Goal: Task Accomplishment & Management: Use online tool/utility

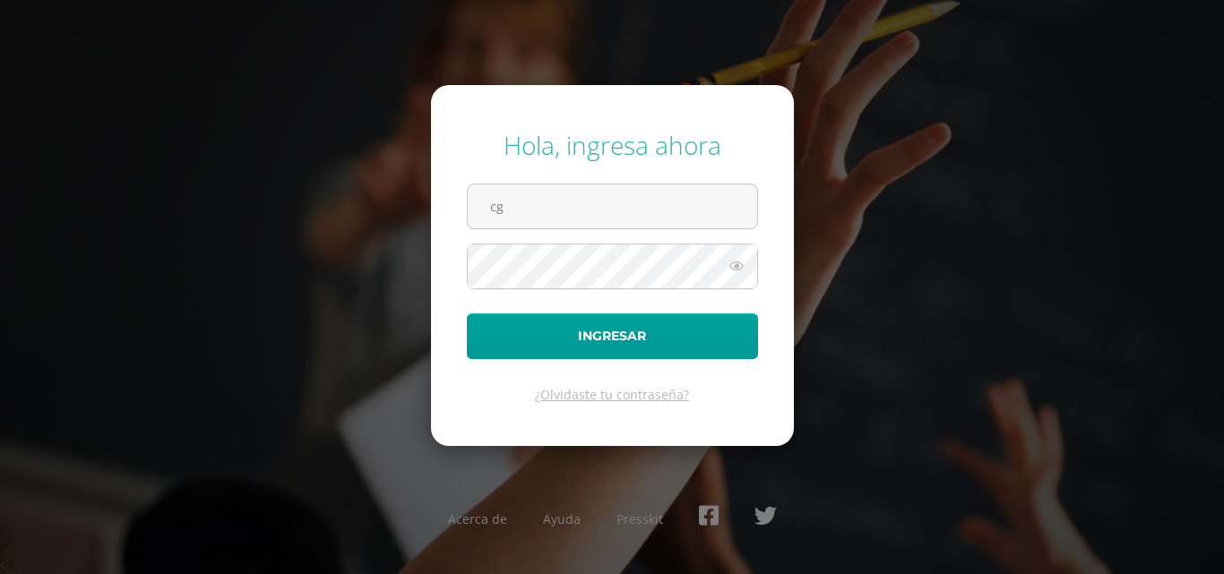
type input "[EMAIL_ADDRESS][DOMAIN_NAME]"
click at [467, 314] on button "Ingresar" at bounding box center [612, 337] width 291 height 46
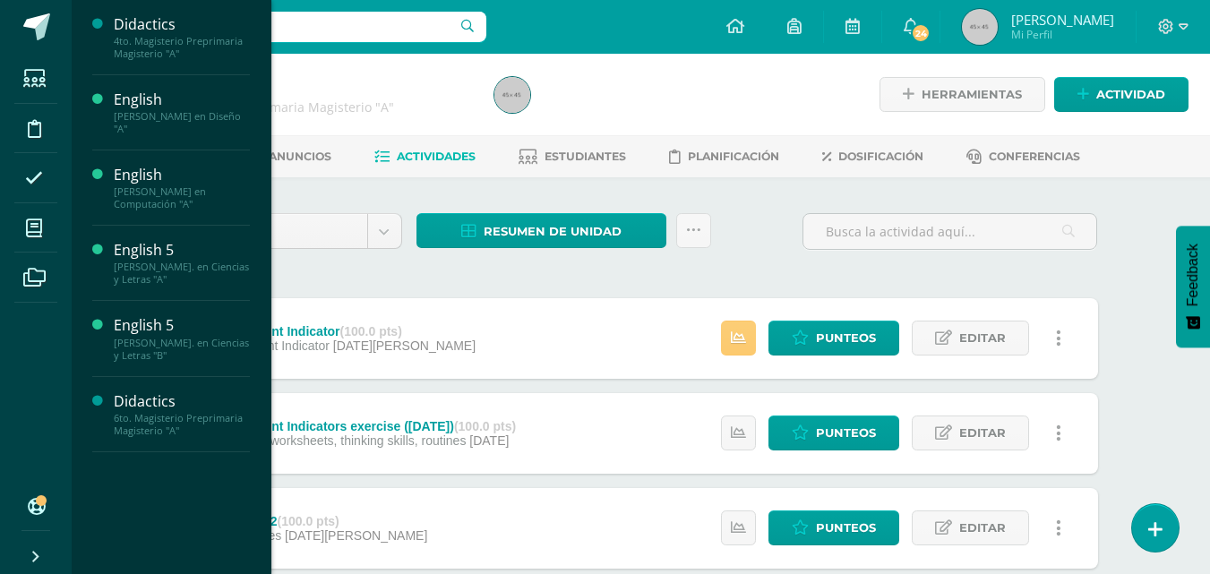
click at [199, 345] on div "Quinto Bach. en Ciencias y Letras "B"" at bounding box center [182, 349] width 136 height 25
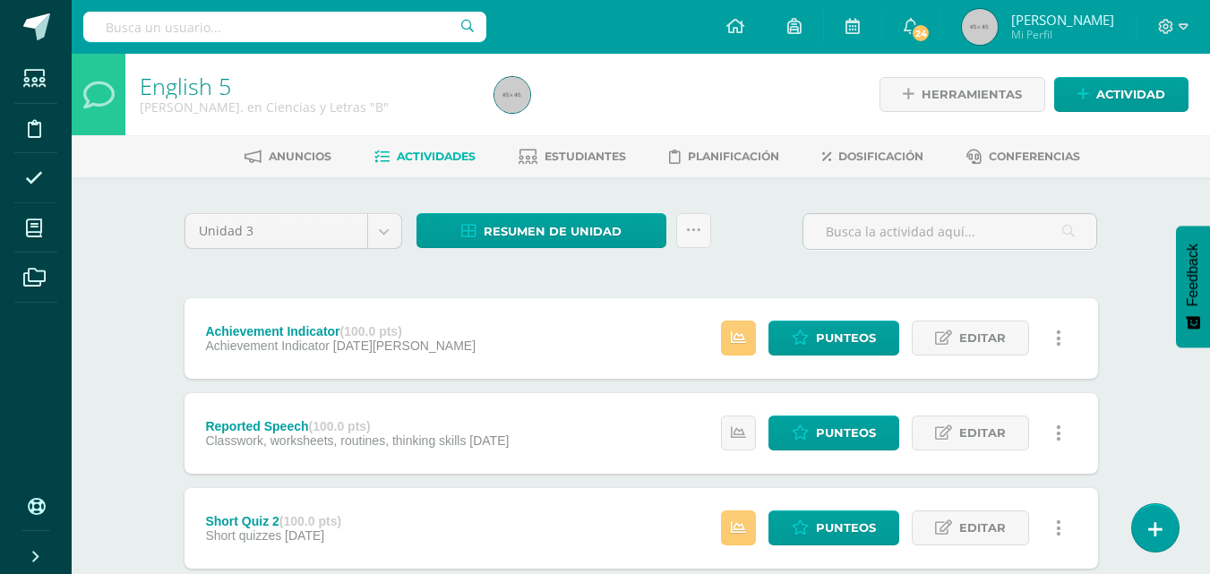
click at [579, 162] on span "Estudiantes" at bounding box center [586, 156] width 82 height 13
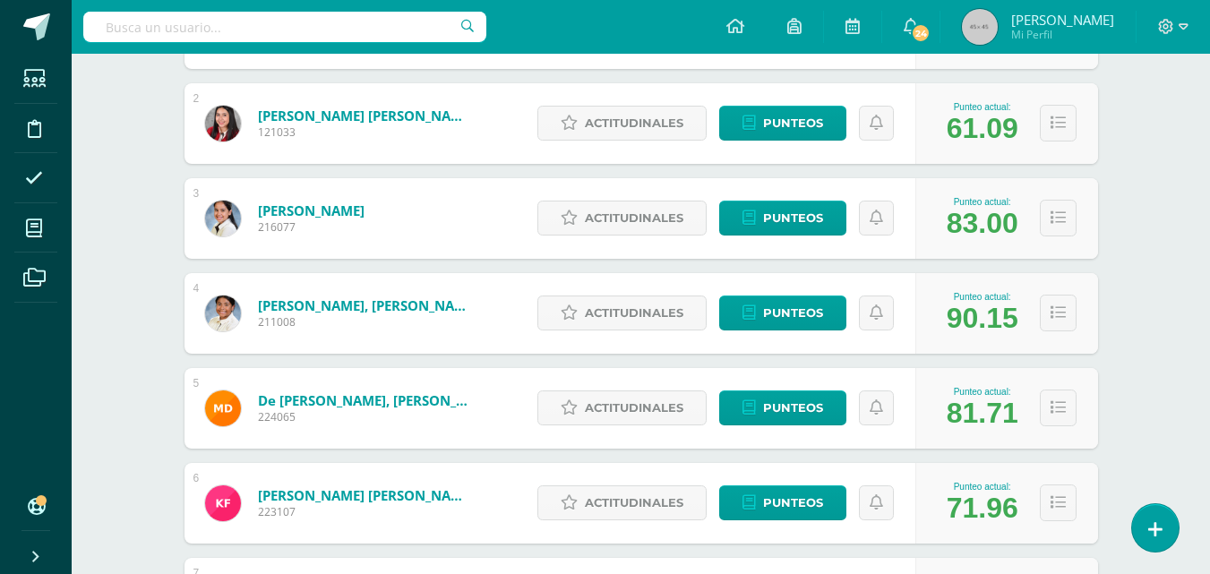
scroll to position [457, 0]
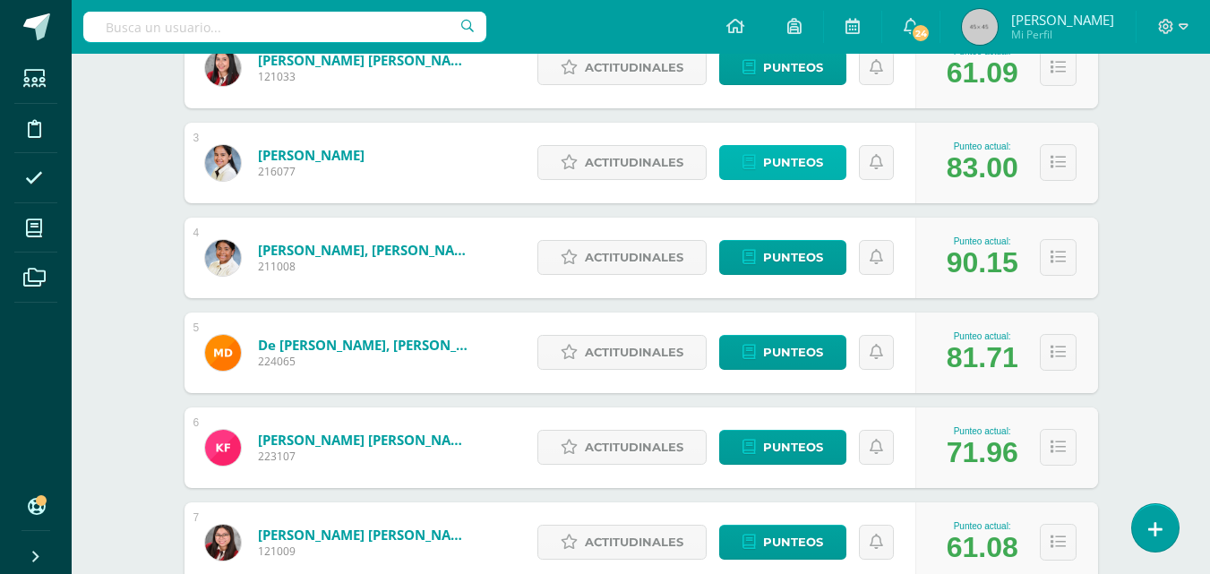
click at [811, 162] on span "Punteos" at bounding box center [793, 162] width 60 height 33
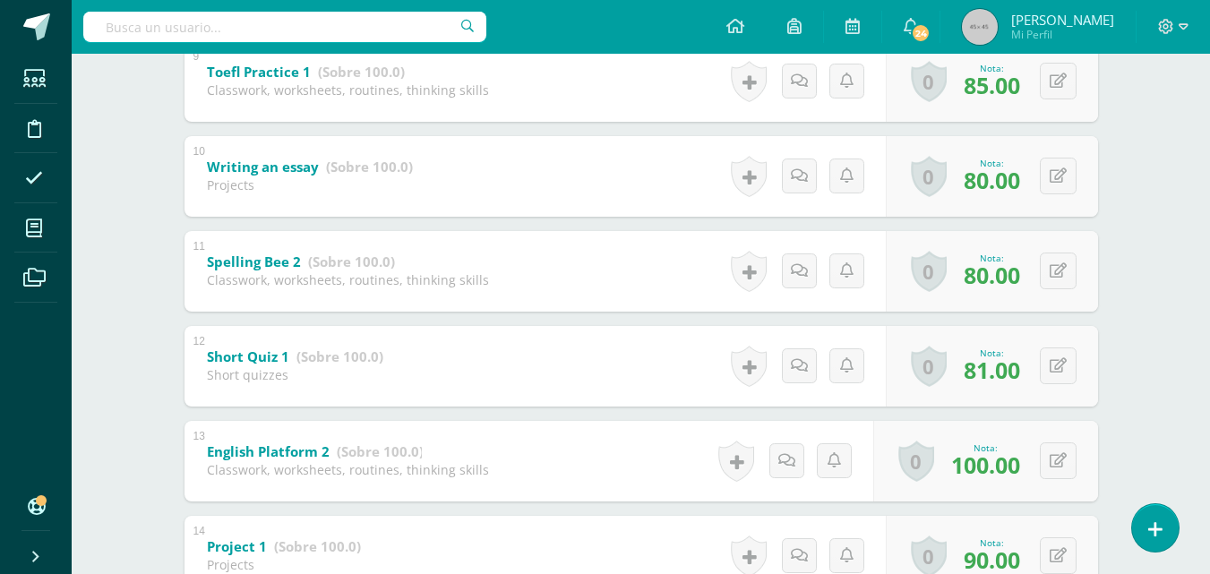
scroll to position [1167, 0]
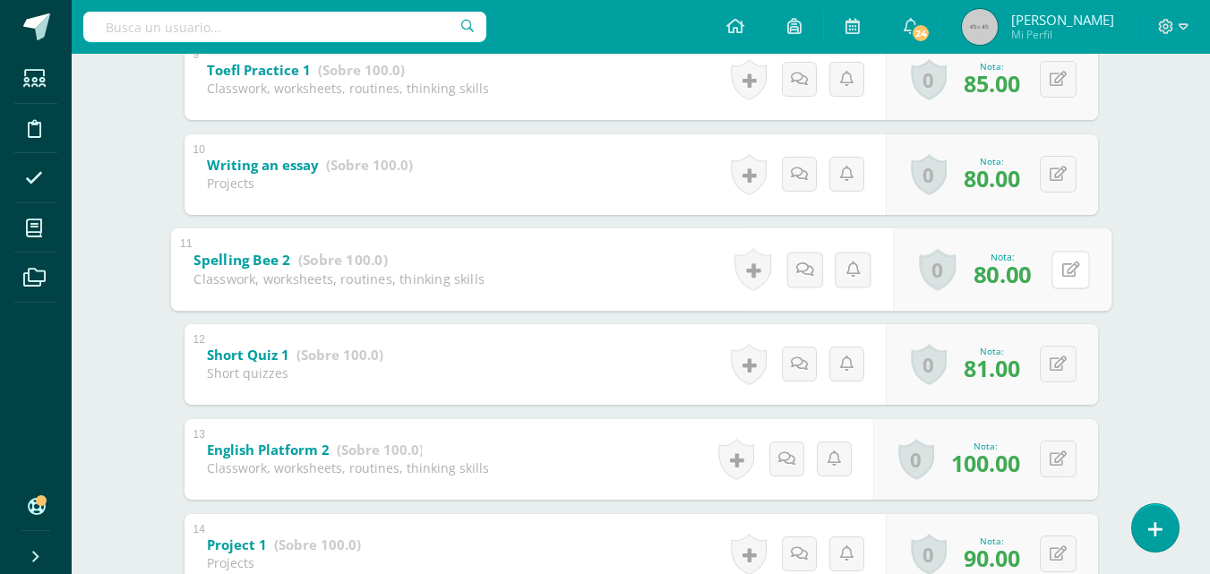
click at [1063, 265] on icon at bounding box center [1071, 269] width 18 height 15
type input "100"
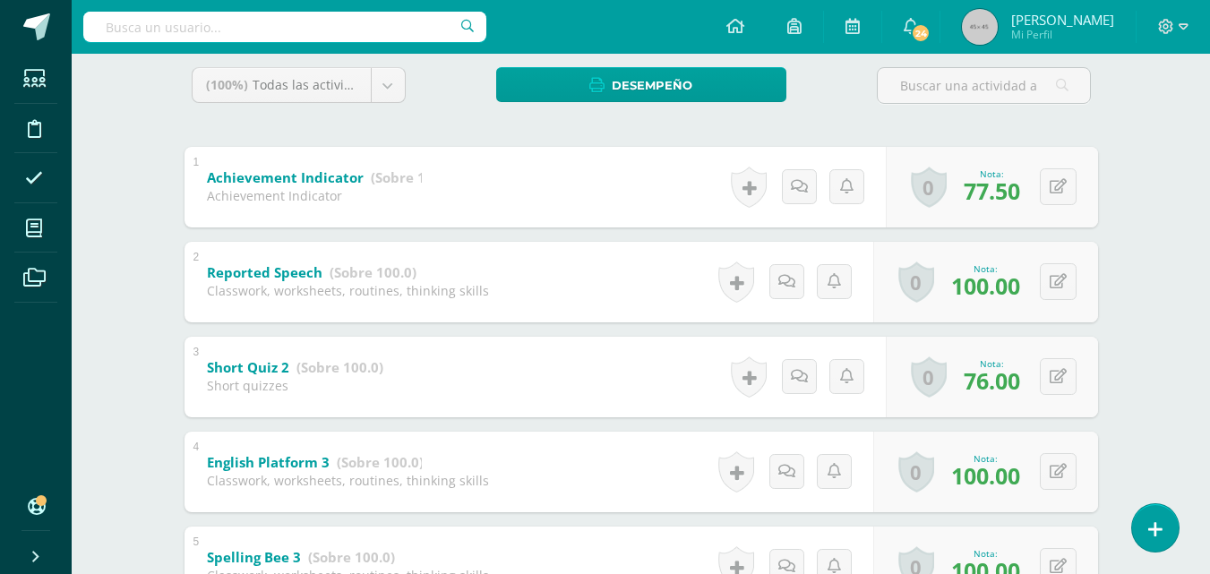
scroll to position [0, 0]
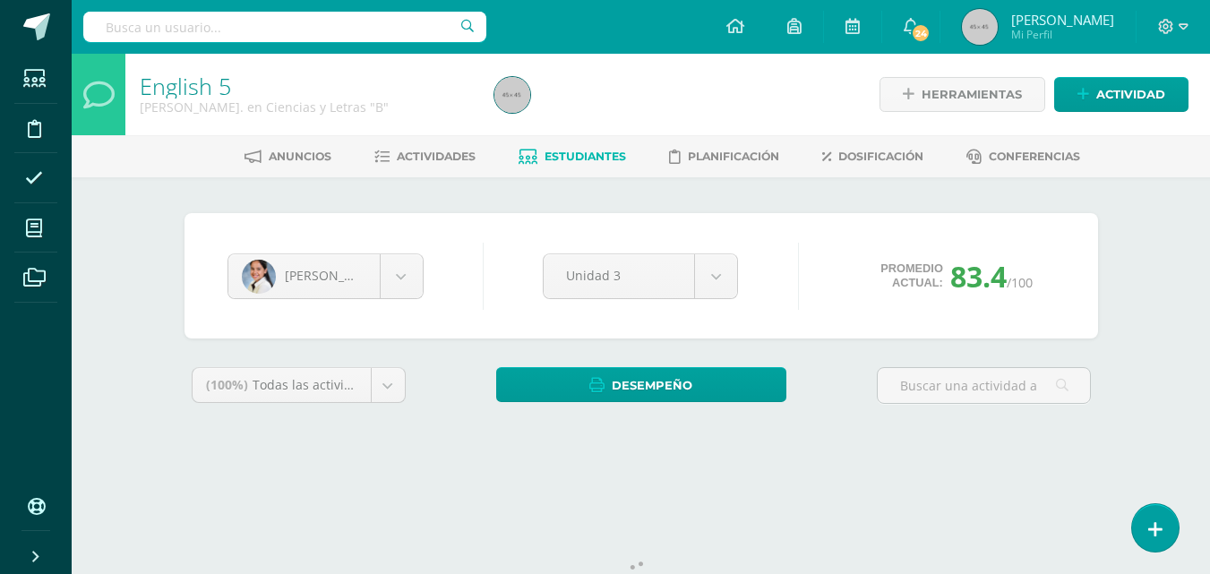
click at [450, 161] on span "Actividades" at bounding box center [436, 156] width 79 height 13
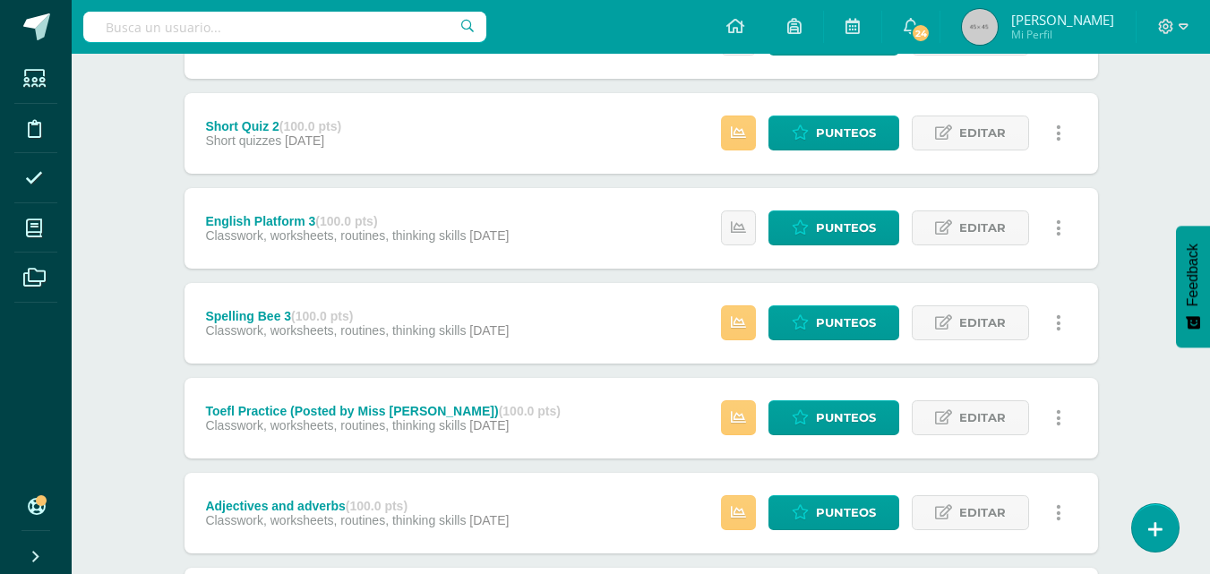
scroll to position [396, 0]
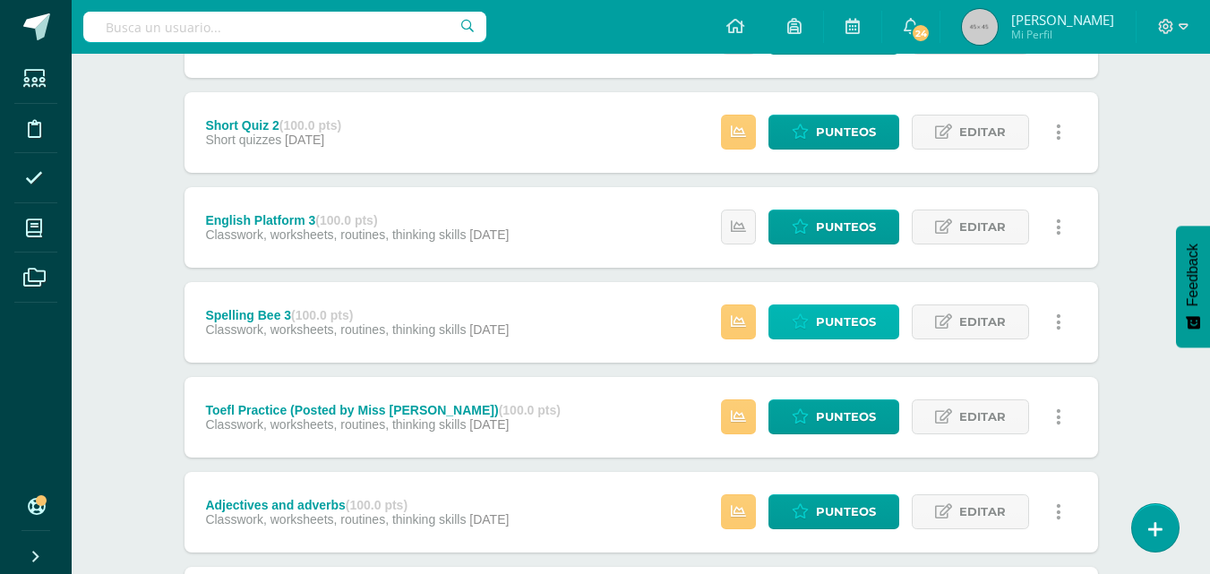
click at [852, 334] on span "Punteos" at bounding box center [846, 321] width 60 height 33
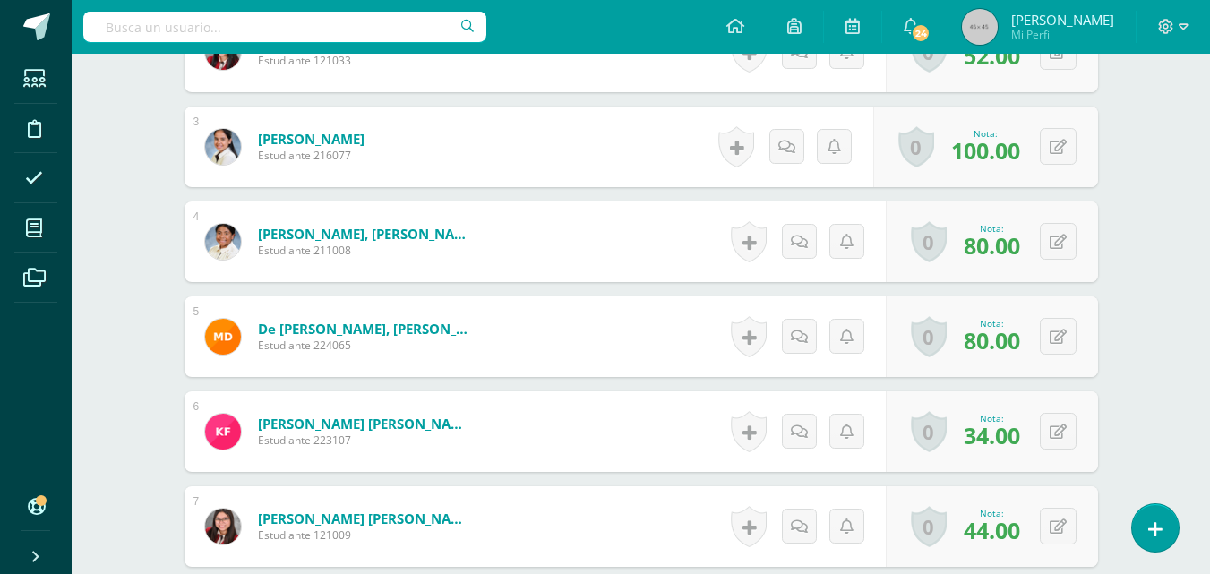
scroll to position [744, 0]
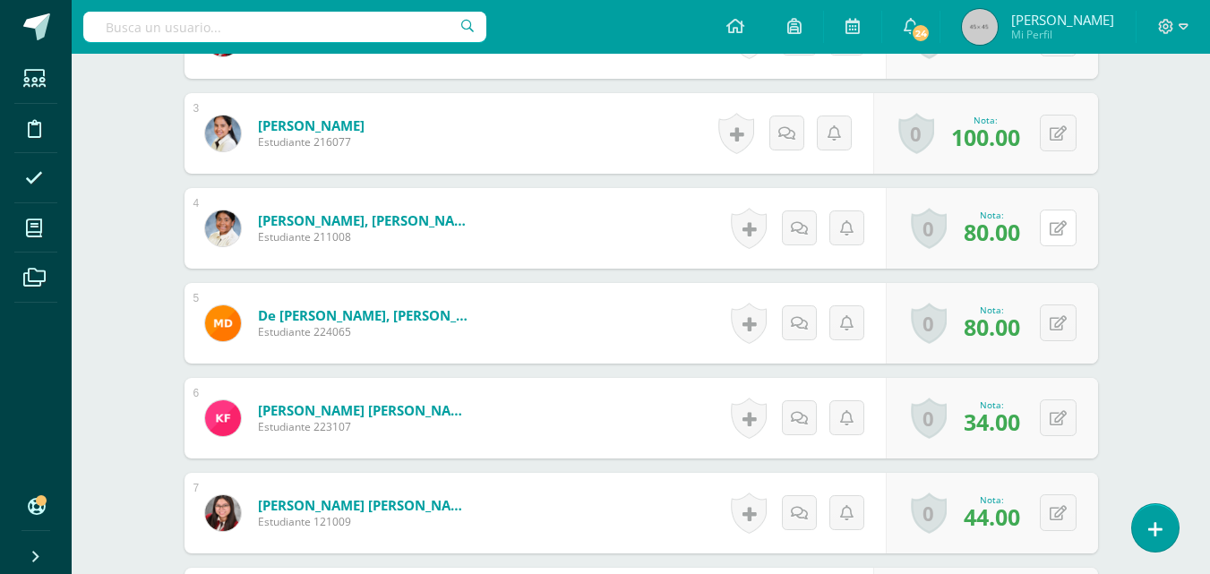
click at [1052, 225] on icon at bounding box center [1058, 228] width 17 height 15
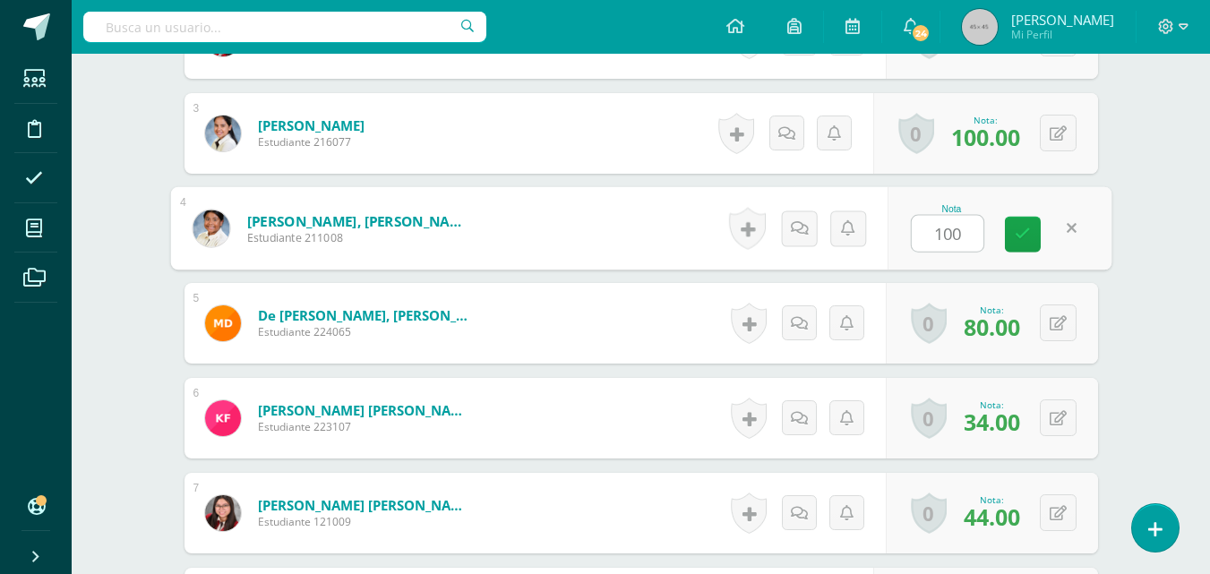
type input "100"
click at [1054, 325] on icon at bounding box center [1058, 323] width 17 height 15
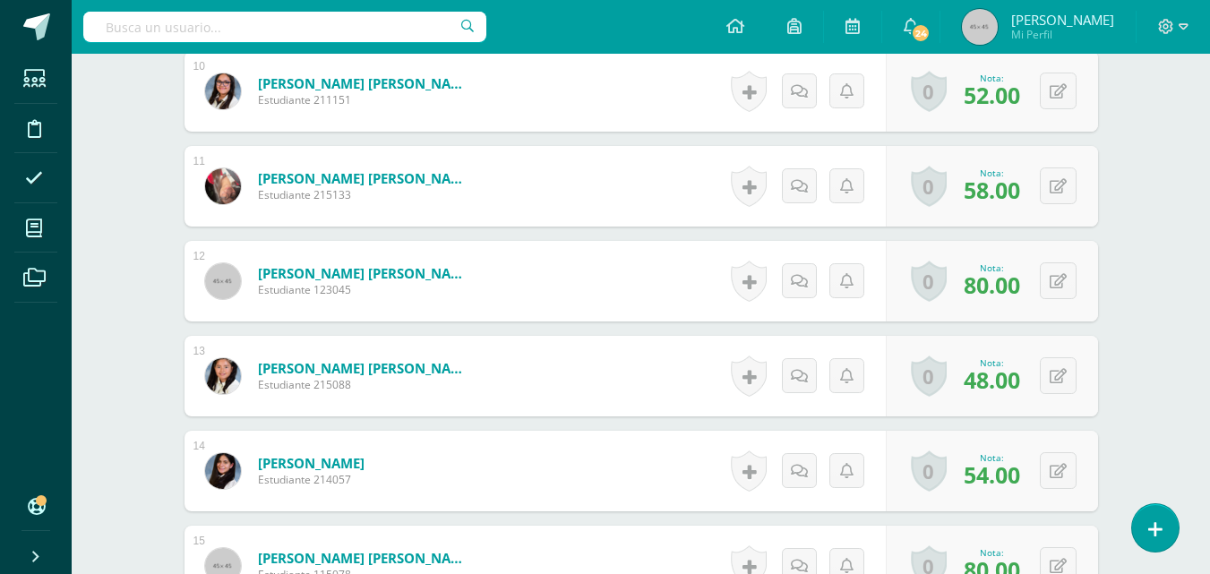
scroll to position [1459, 0]
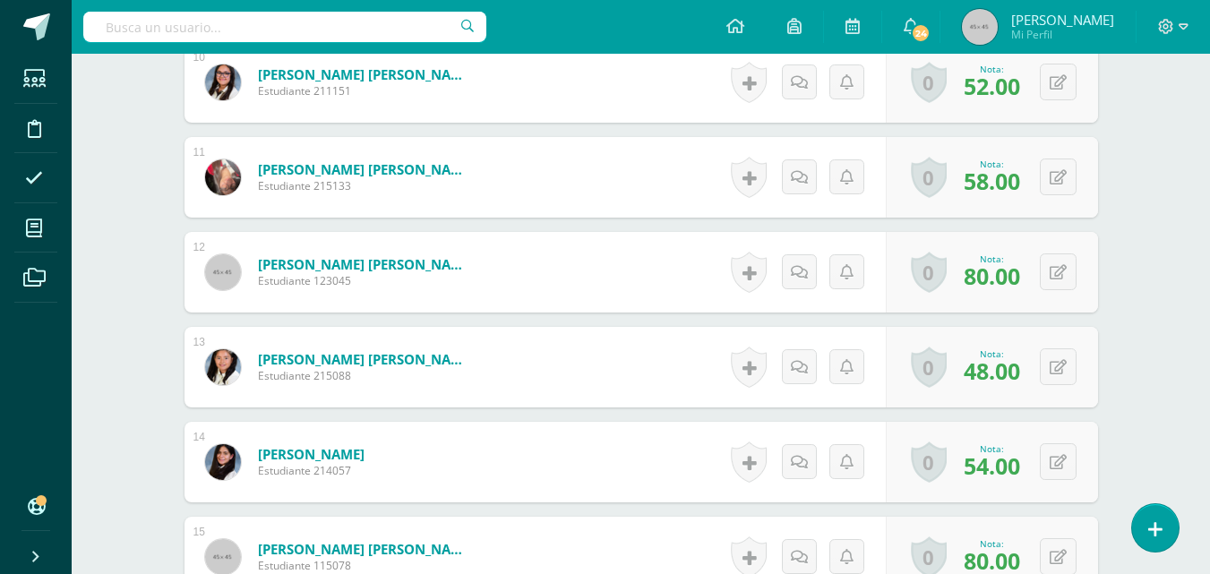
type input "100"
click at [1049, 266] on button at bounding box center [1058, 272] width 37 height 37
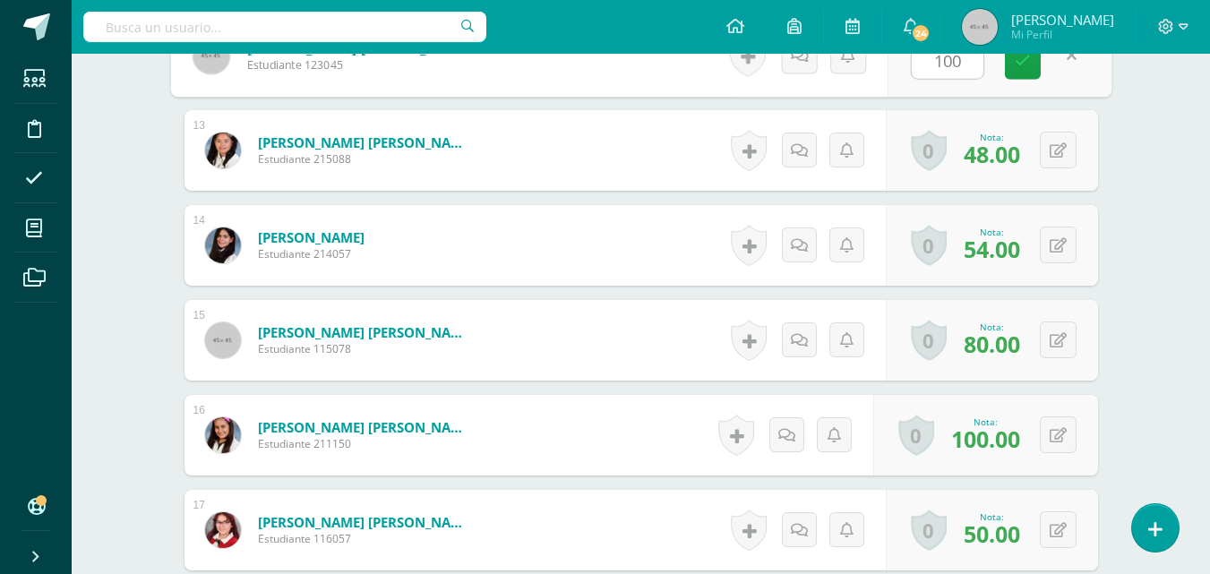
scroll to position [1708, 0]
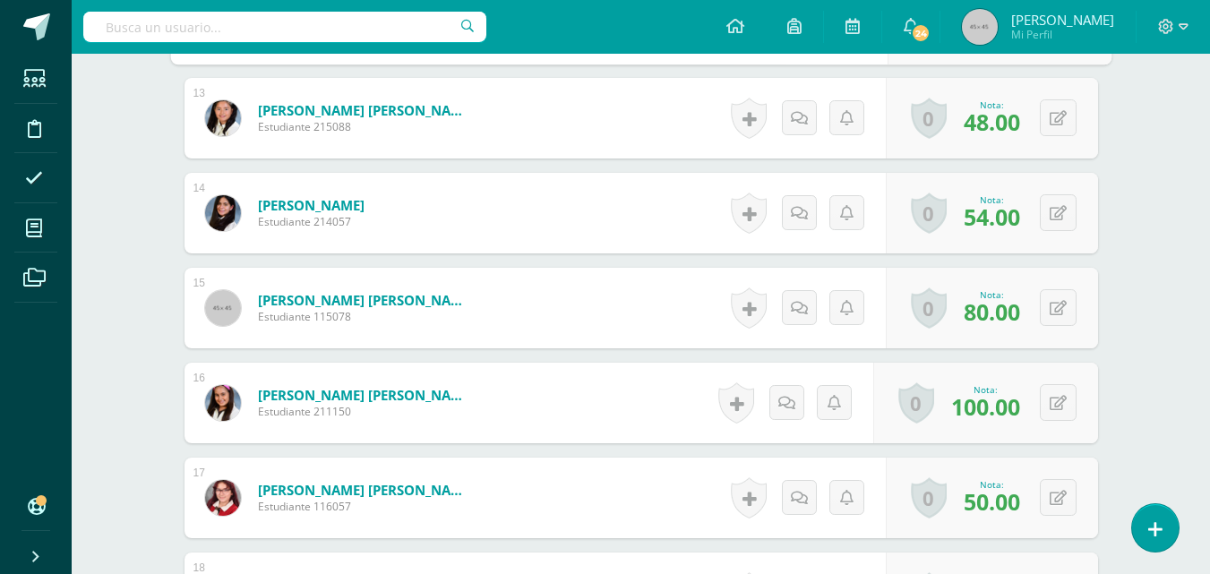
type input "100"
click at [1054, 297] on button at bounding box center [1058, 307] width 37 height 37
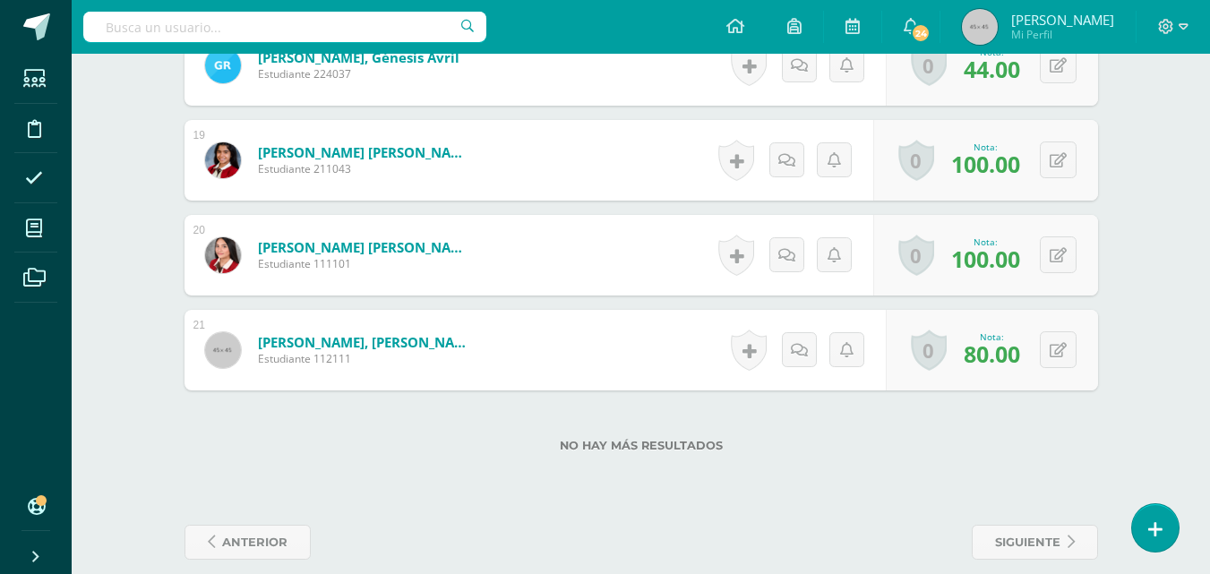
scroll to position [2248, 0]
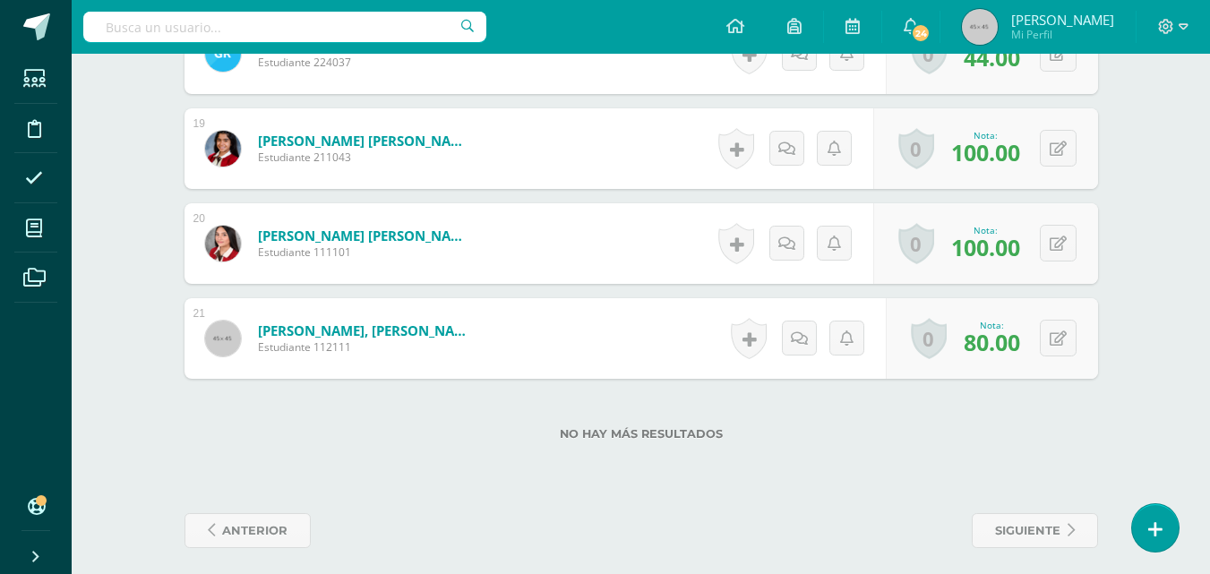
type input "100"
click at [1049, 340] on button at bounding box center [1058, 338] width 37 height 37
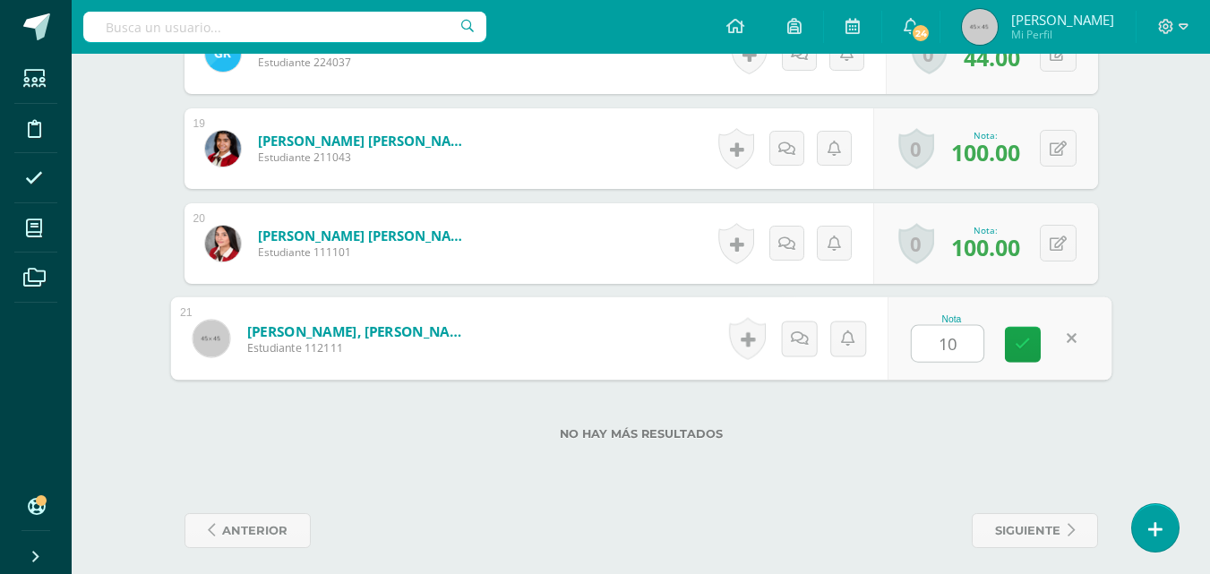
type input "100"
click at [1028, 344] on icon at bounding box center [1023, 344] width 16 height 15
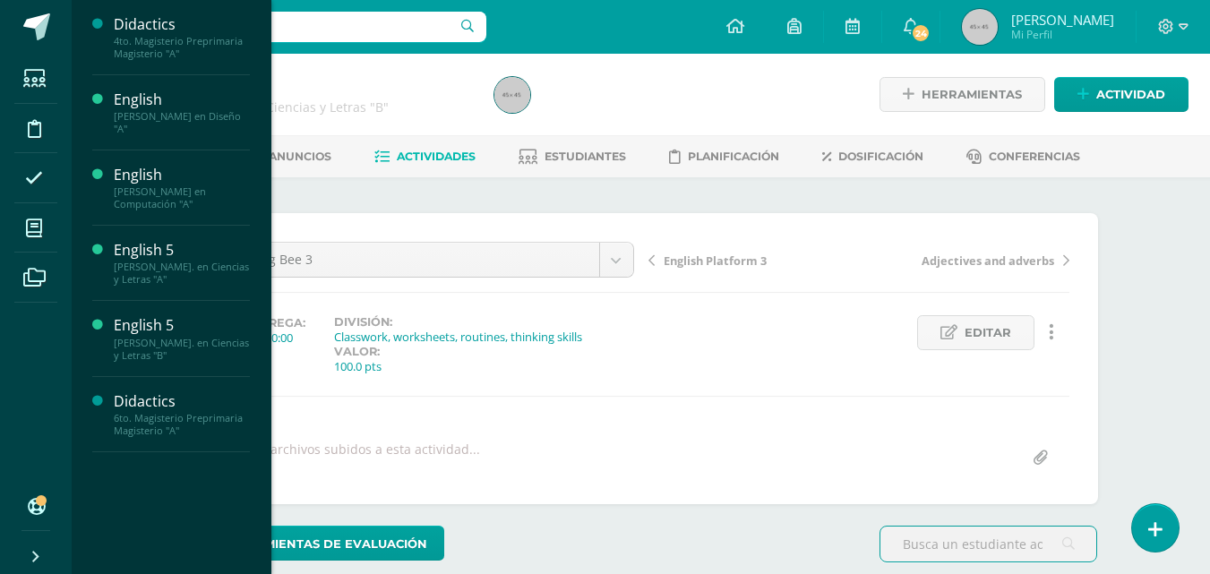
click at [162, 262] on div "[PERSON_NAME]. en Ciencias y Letras "A"" at bounding box center [182, 273] width 136 height 25
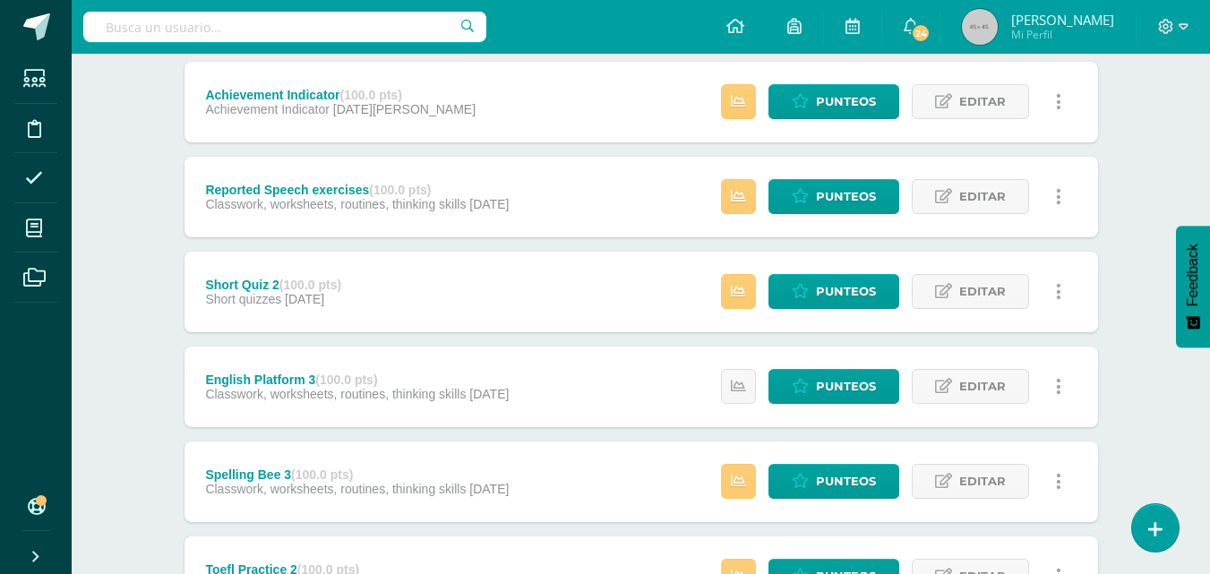
scroll to position [245, 0]
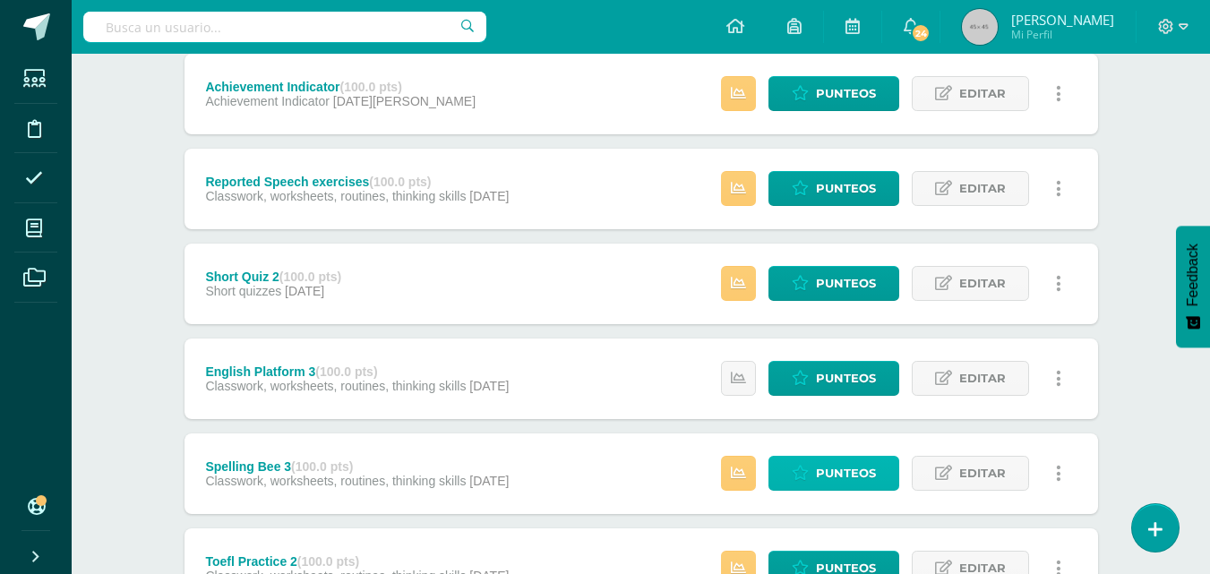
click at [859, 480] on span "Punteos" at bounding box center [846, 473] width 60 height 33
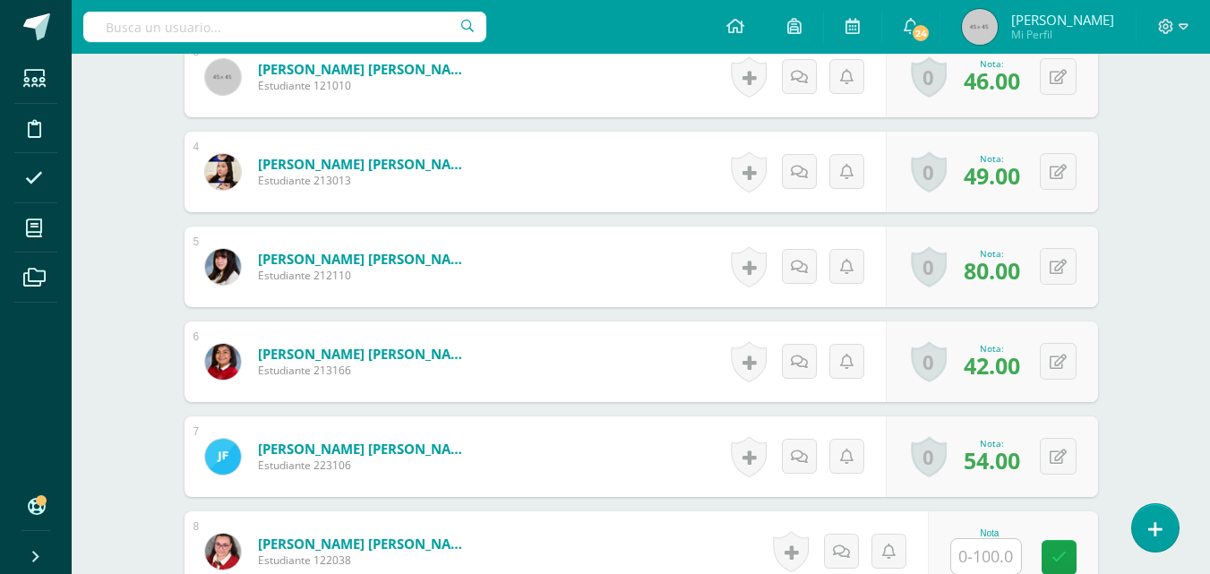
scroll to position [804, 0]
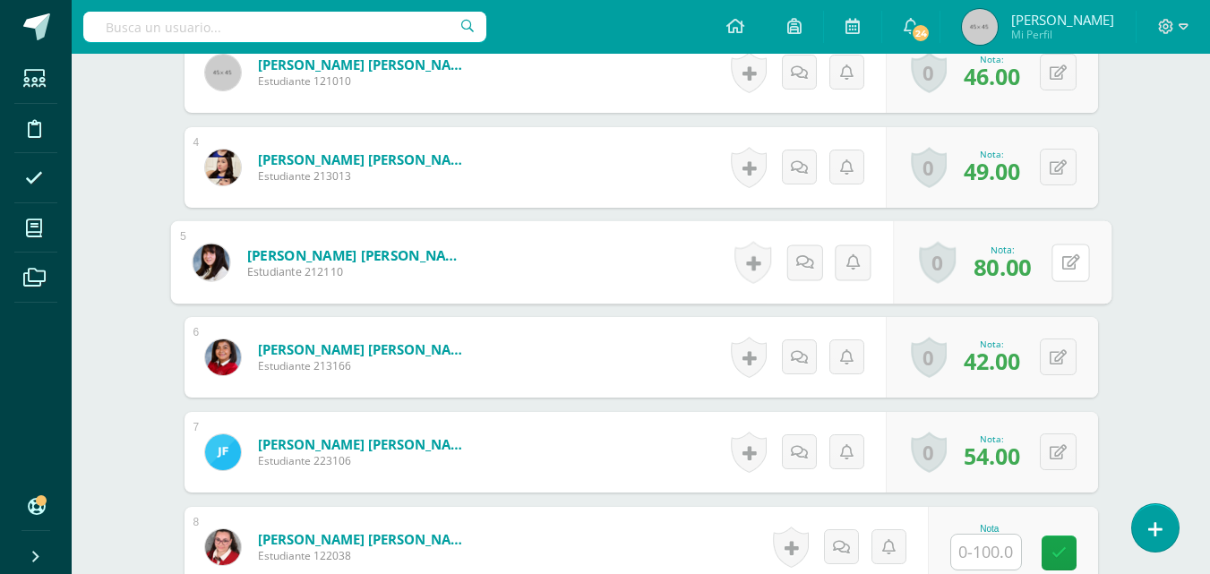
click at [1062, 254] on icon at bounding box center [1071, 261] width 18 height 15
type input "100"
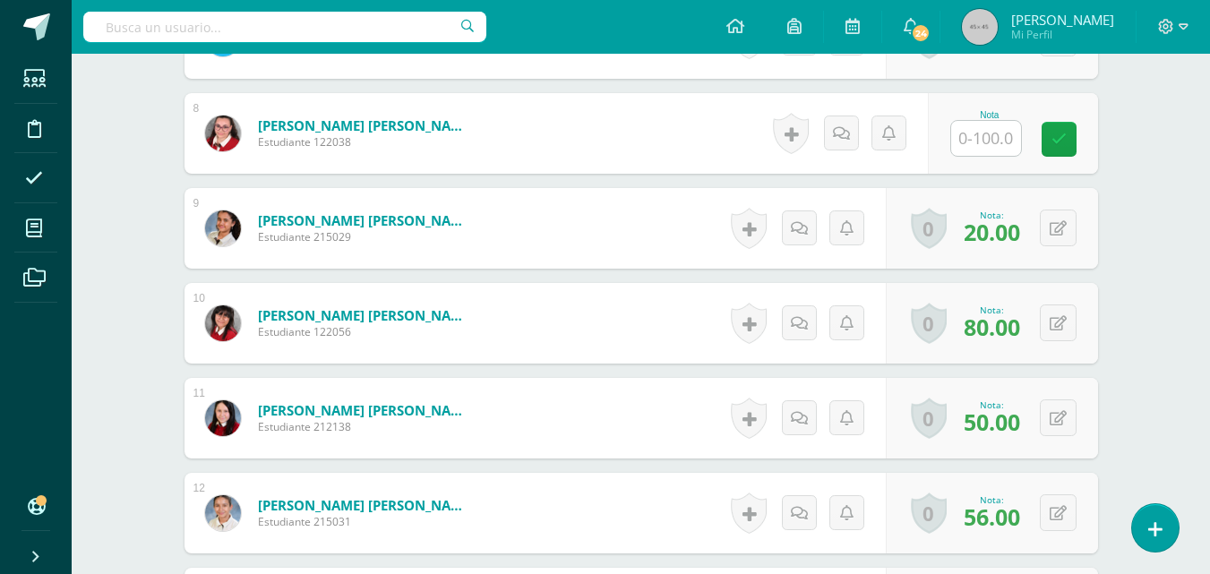
scroll to position [1224, 0]
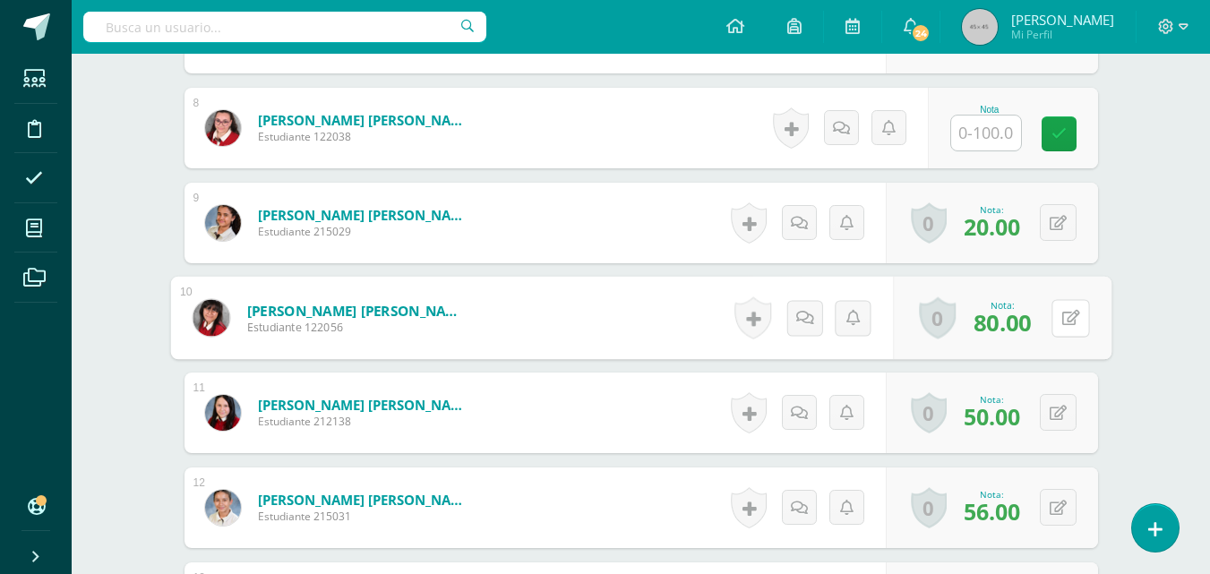
click at [1061, 325] on button at bounding box center [1071, 318] width 38 height 38
type input "100"
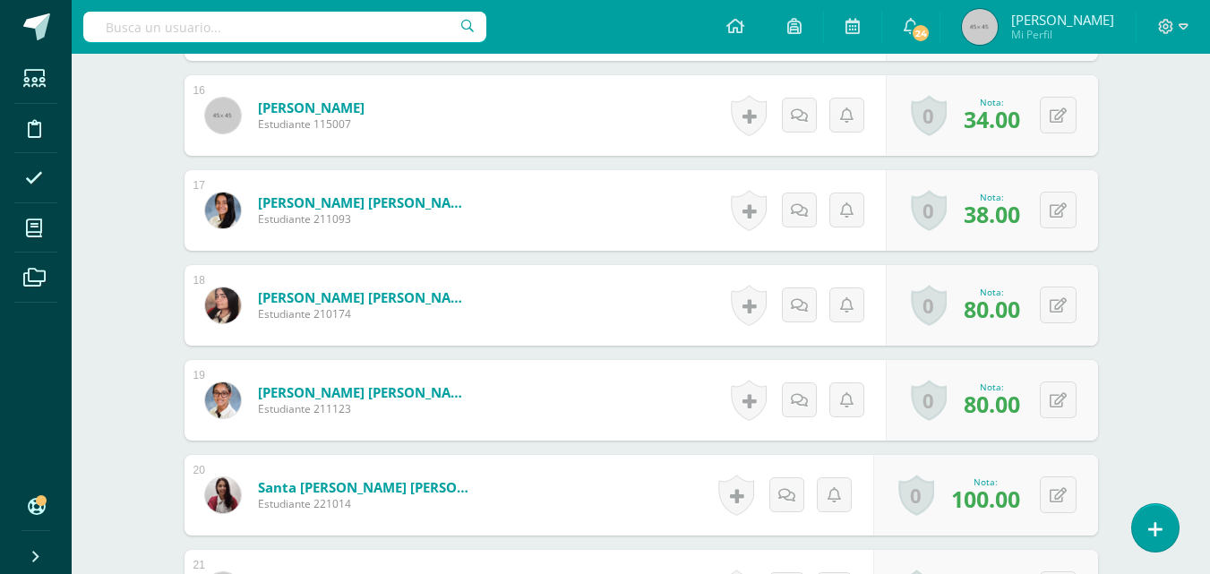
scroll to position [2006, 0]
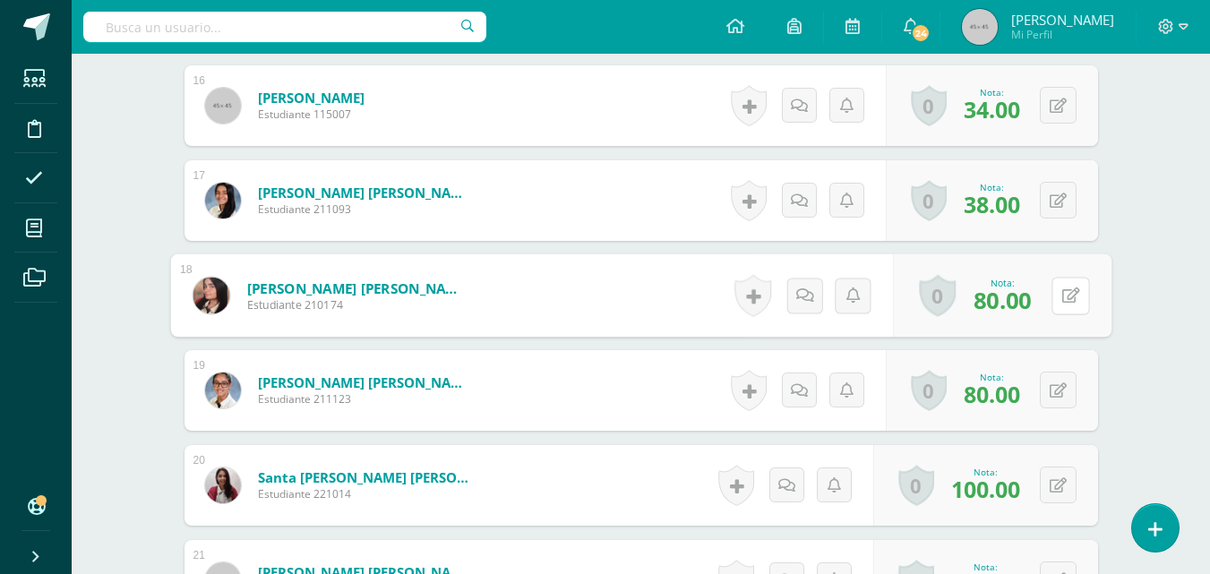
click at [1049, 294] on div "0 Logros Logros obtenidos Aún no hay logros agregados Nota: 80.00" at bounding box center [1002, 295] width 219 height 83
click at [1073, 305] on button at bounding box center [1071, 296] width 38 height 38
type input "100"
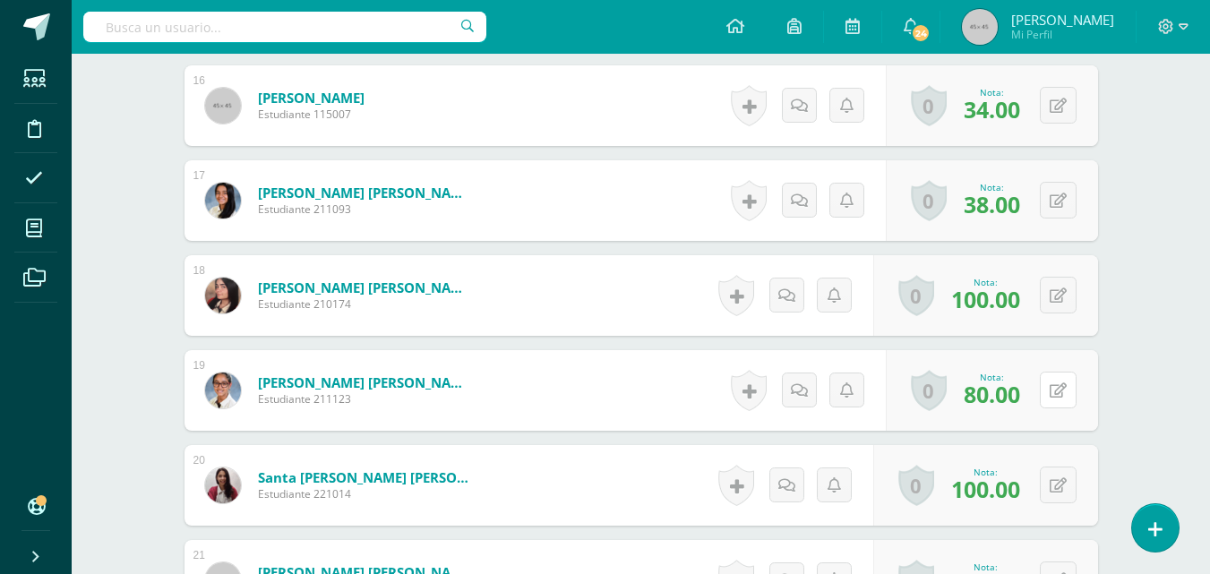
click at [1060, 394] on button at bounding box center [1058, 390] width 37 height 37
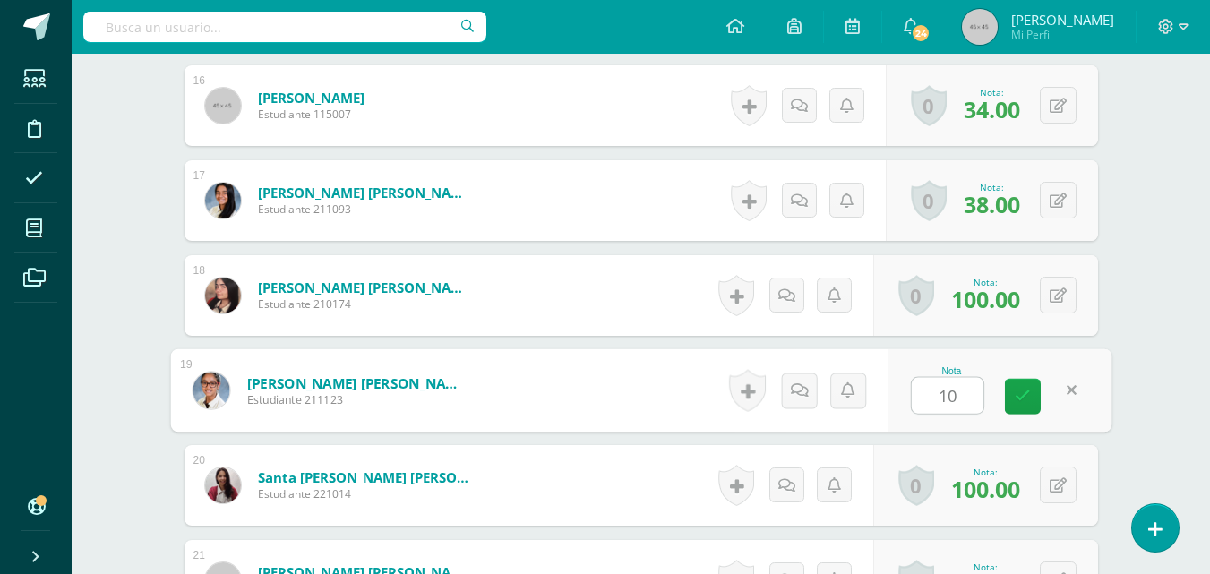
type input "100"
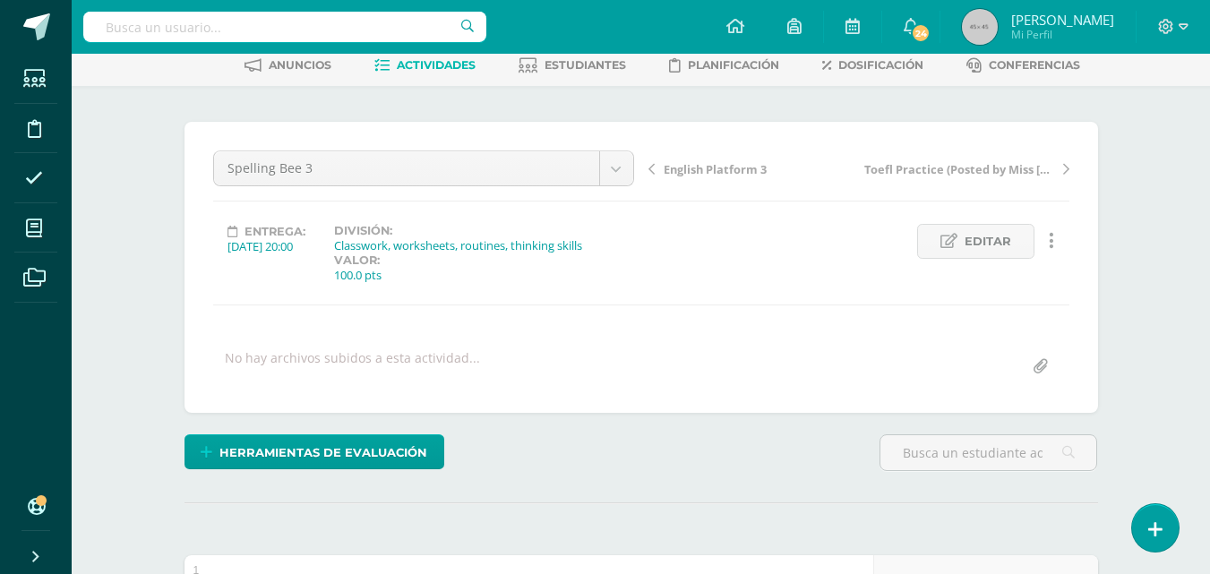
scroll to position [0, 0]
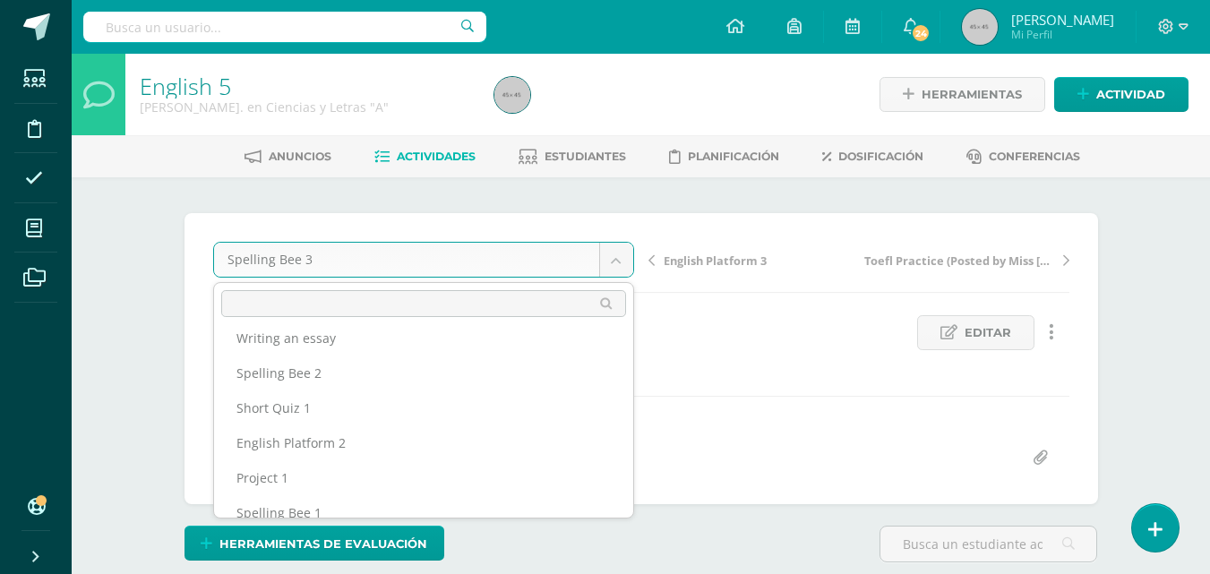
scroll to position [329, 0]
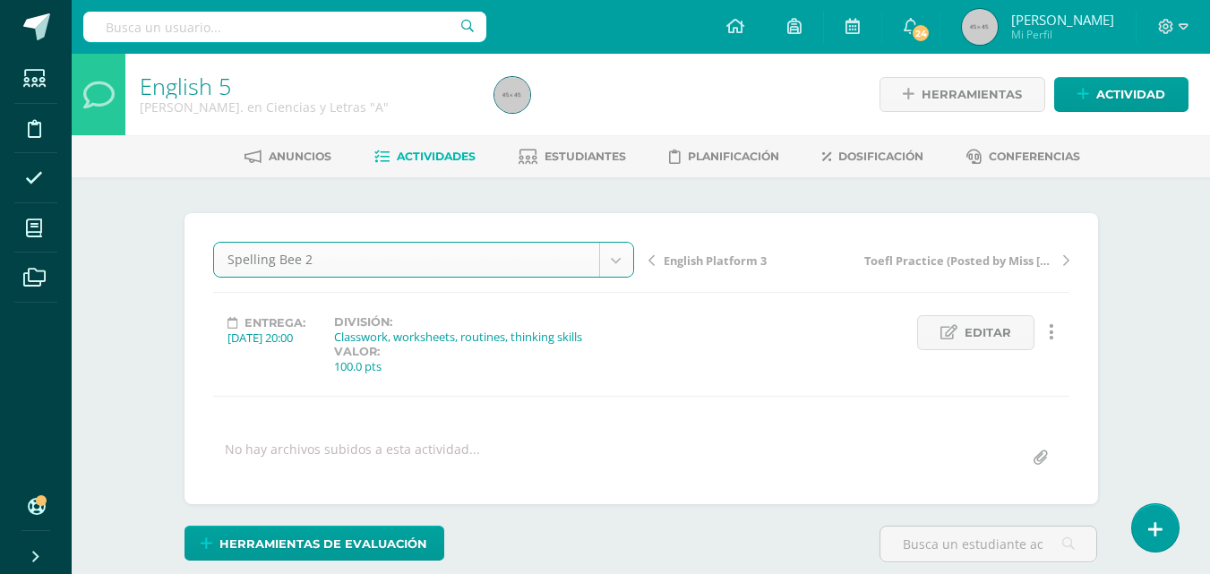
select select "/dashboard/teacher/grade-activity/198182/"
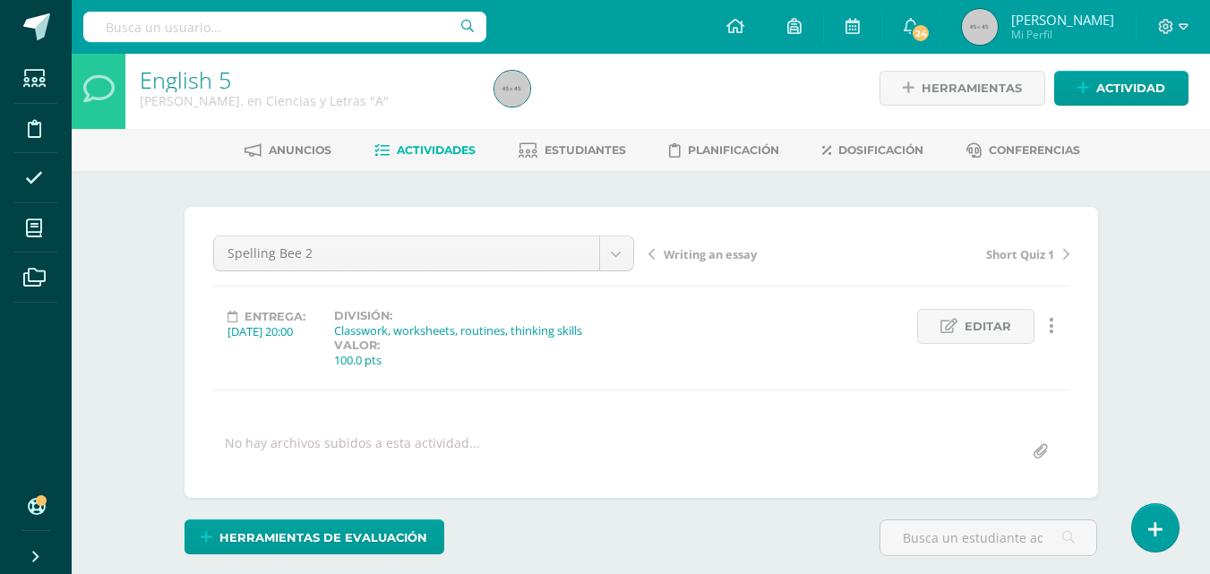
scroll to position [7, 0]
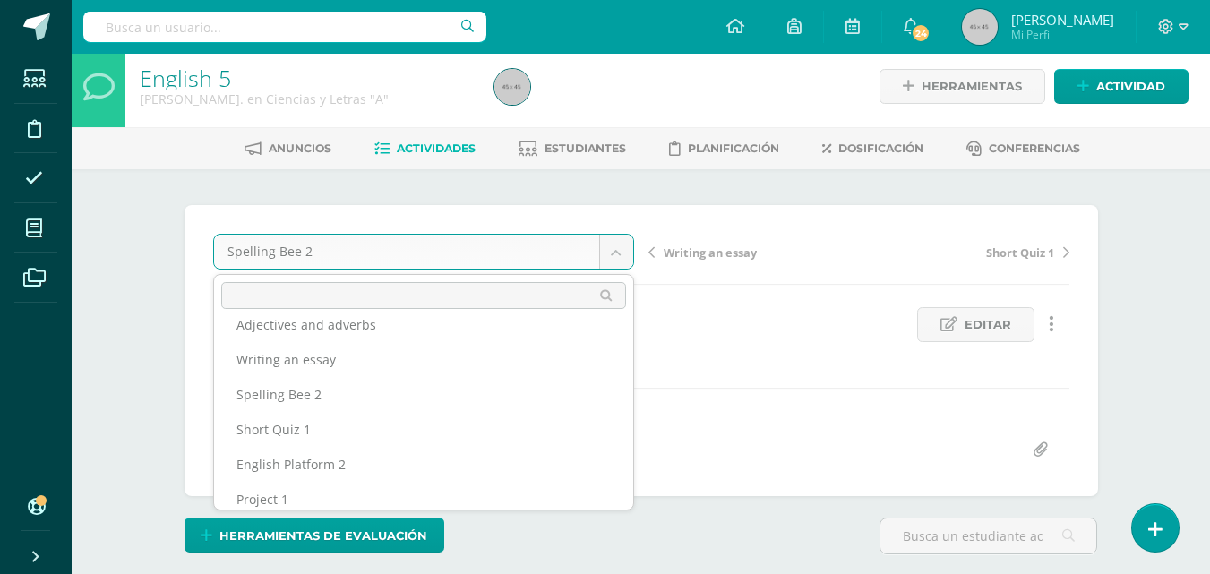
scroll to position [351, 0]
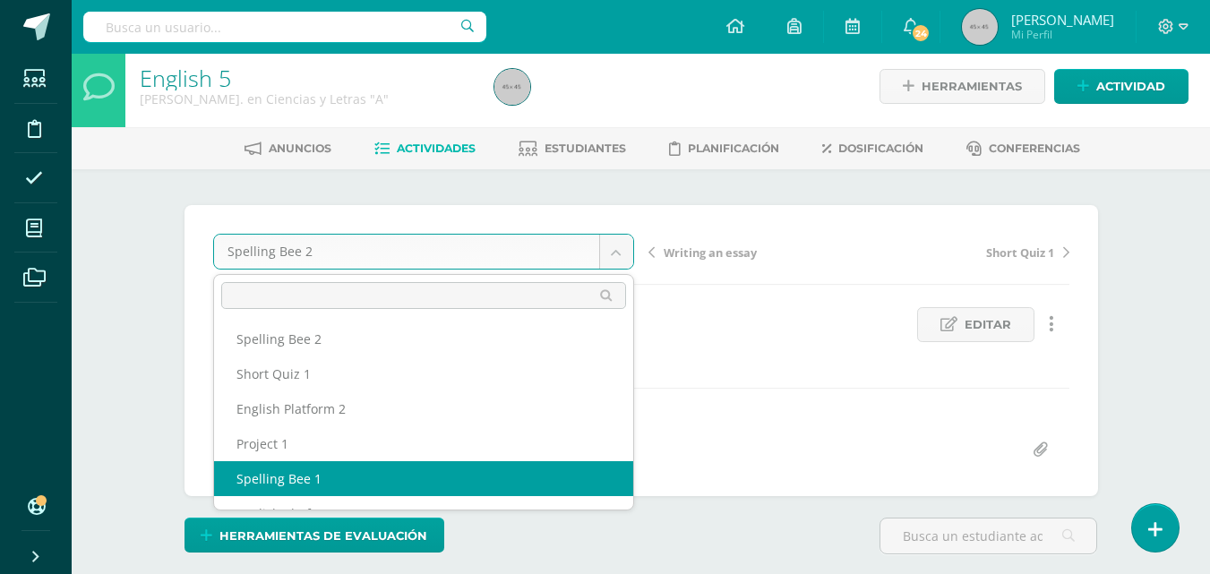
select select "/dashboard/teacher/grade-activity/198177/"
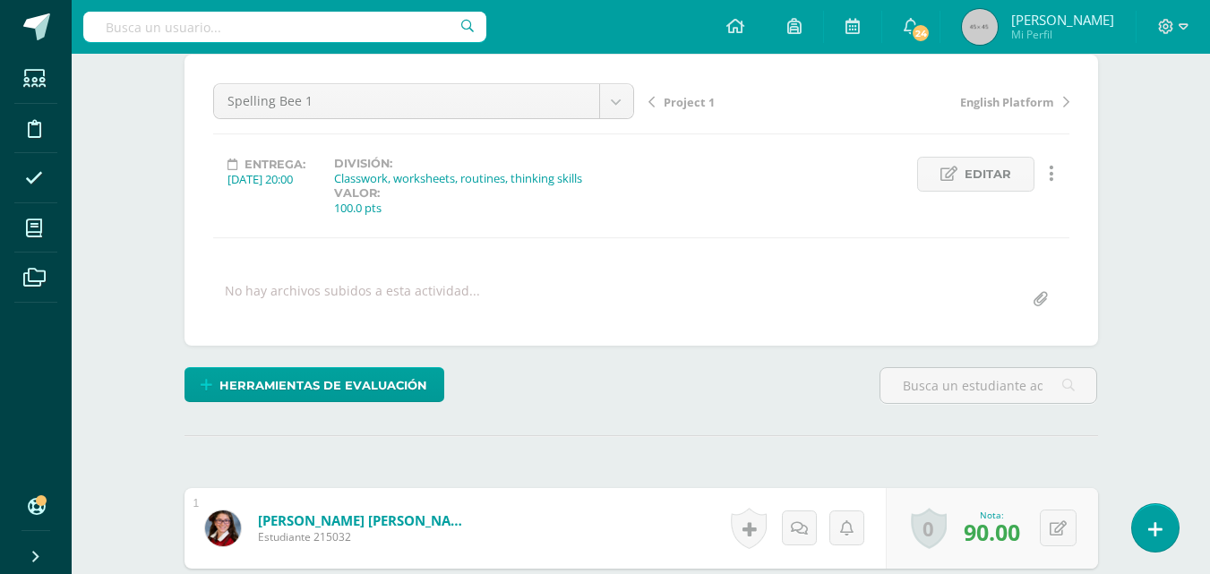
scroll to position [140, 0]
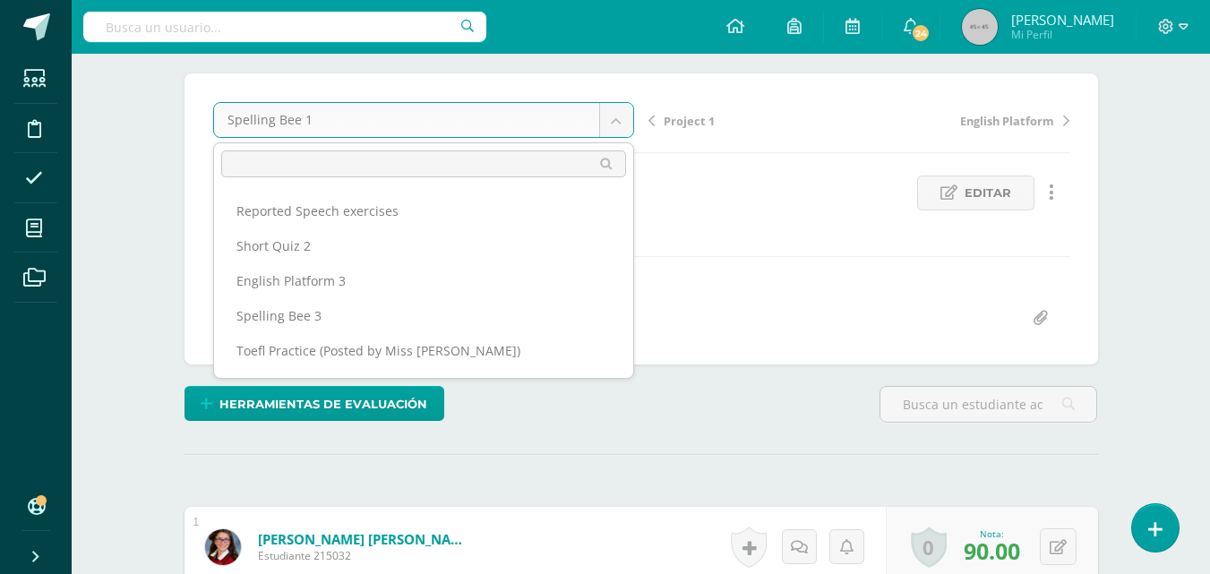
scroll to position [0, 0]
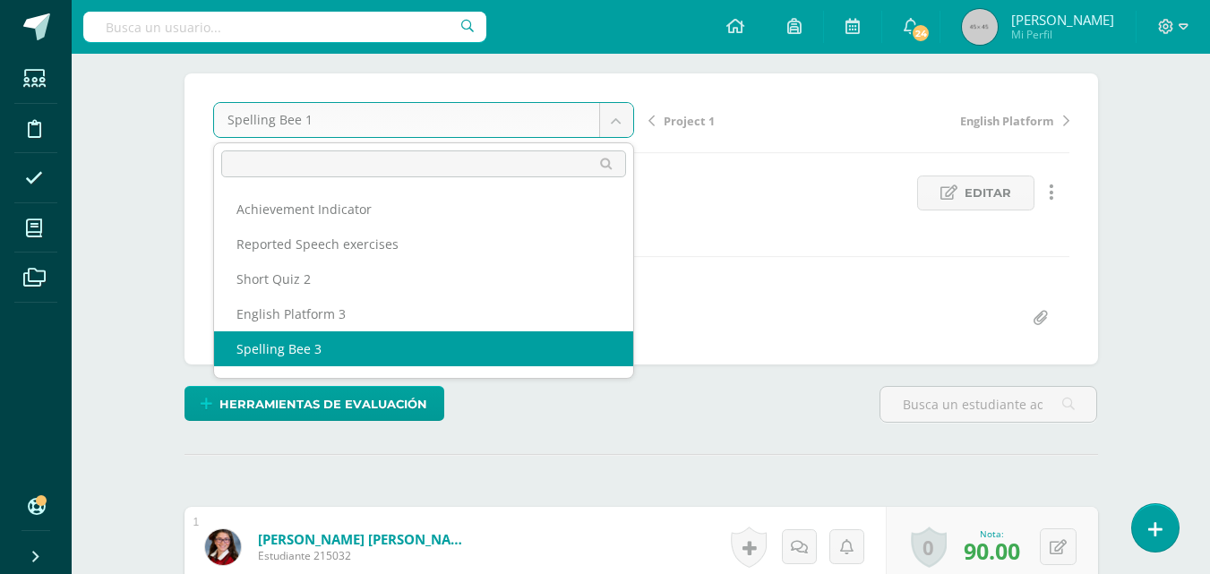
select select "/dashboard/teacher/grade-activity/198186/"
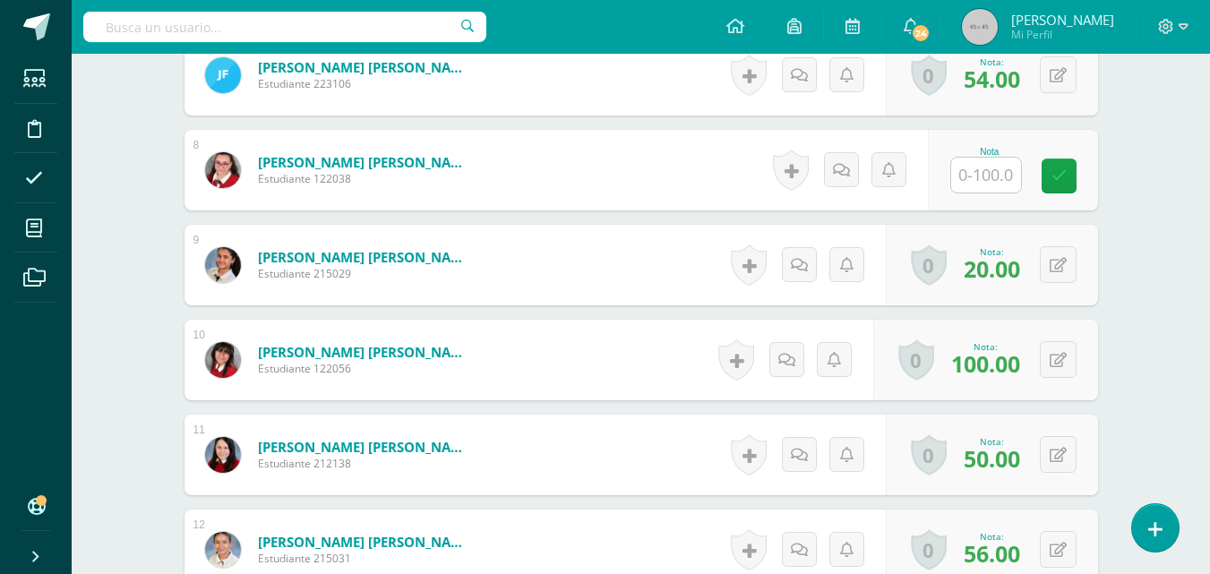
scroll to position [1183, 0]
click at [977, 169] on input "text" at bounding box center [986, 174] width 70 height 35
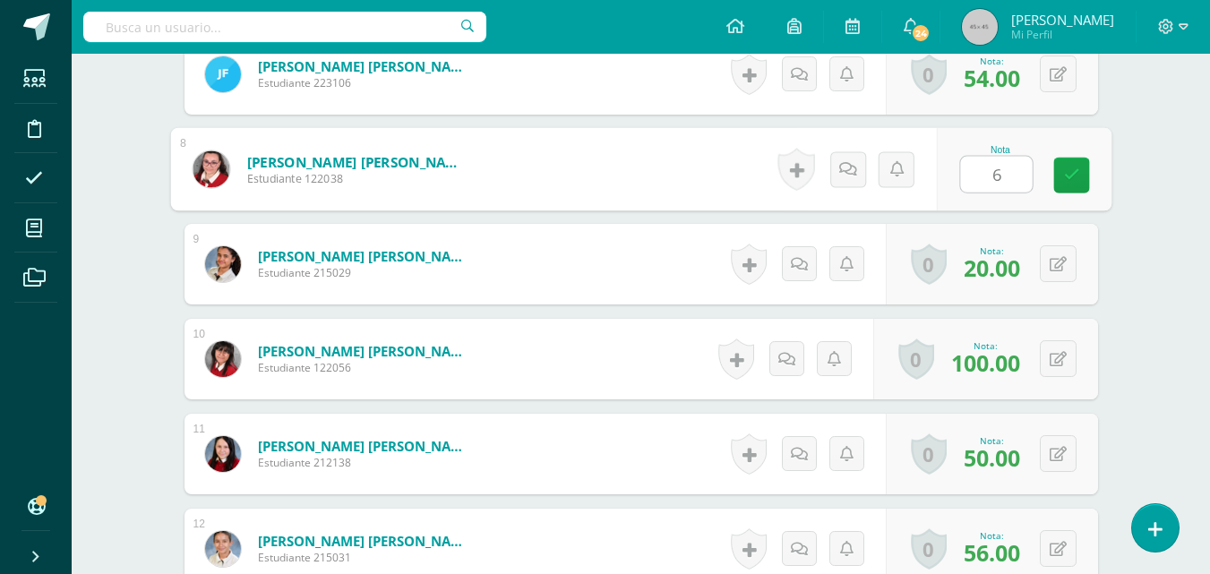
type input "60"
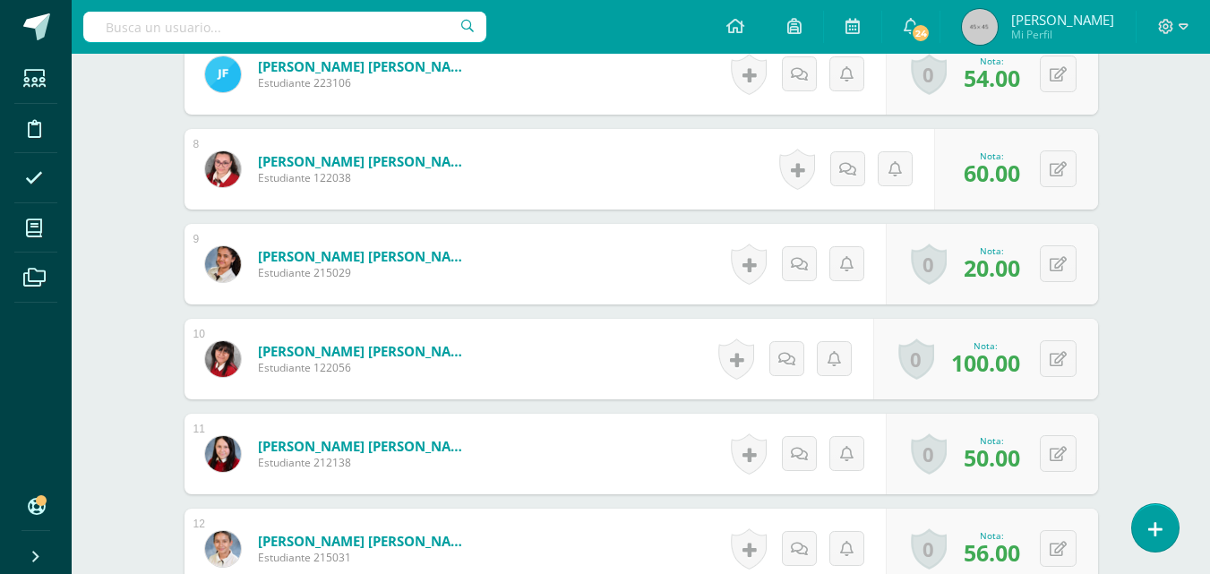
click at [1155, 116] on div "English 5 [PERSON_NAME]. en Ciencias y Letras "A" Herramientas Detalle de asist…" at bounding box center [641, 260] width 1139 height 2778
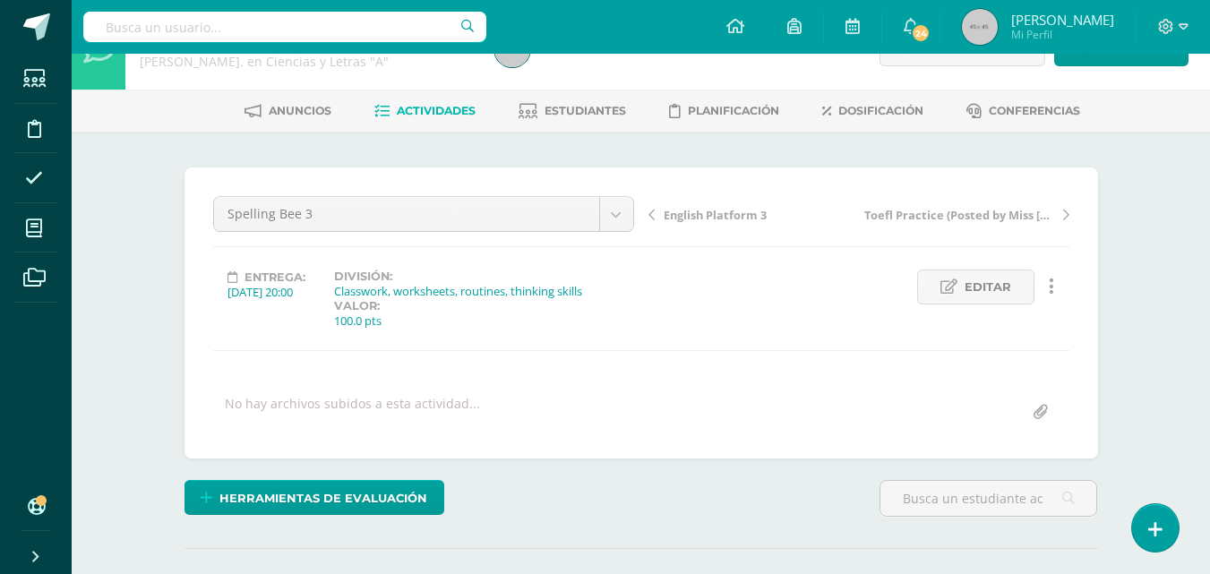
scroll to position [0, 0]
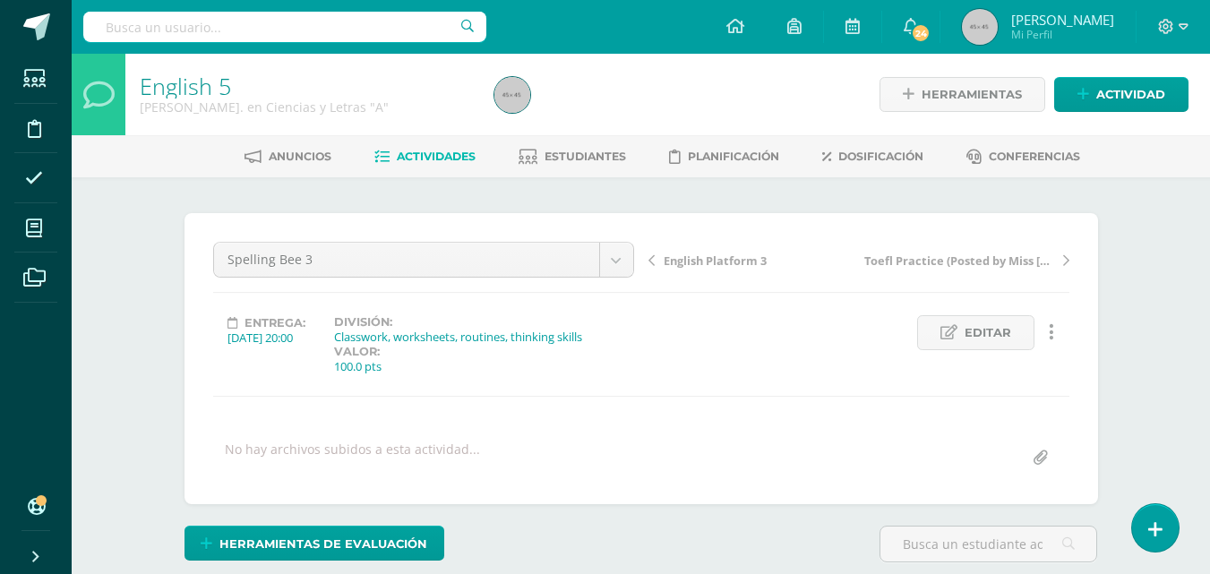
click at [439, 152] on span "Actividades" at bounding box center [436, 156] width 79 height 13
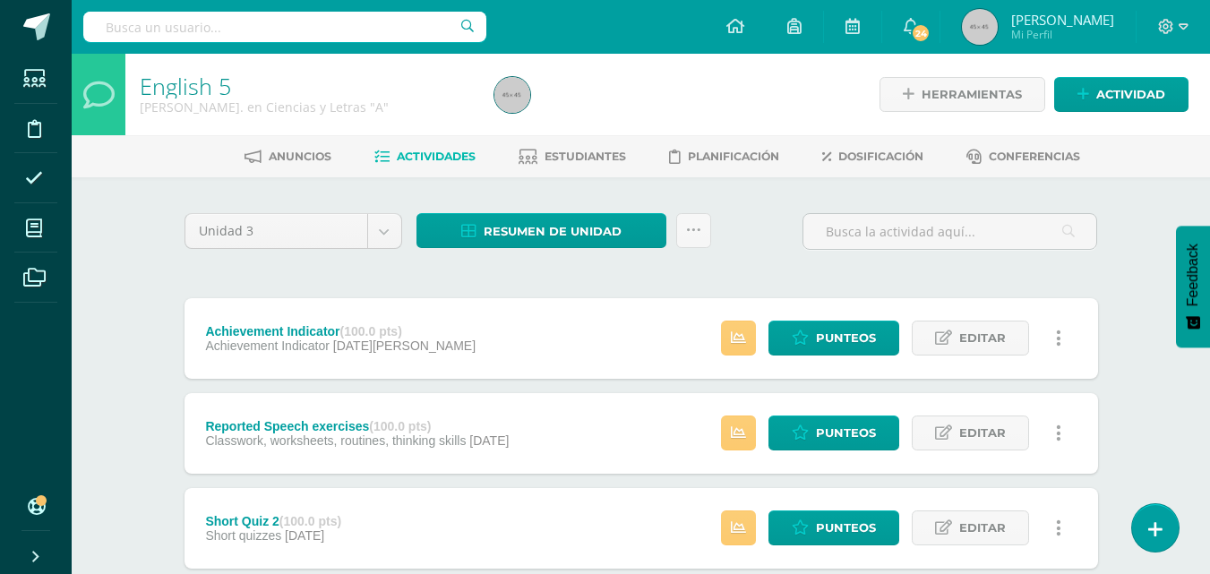
click at [614, 151] on span "Estudiantes" at bounding box center [586, 156] width 82 height 13
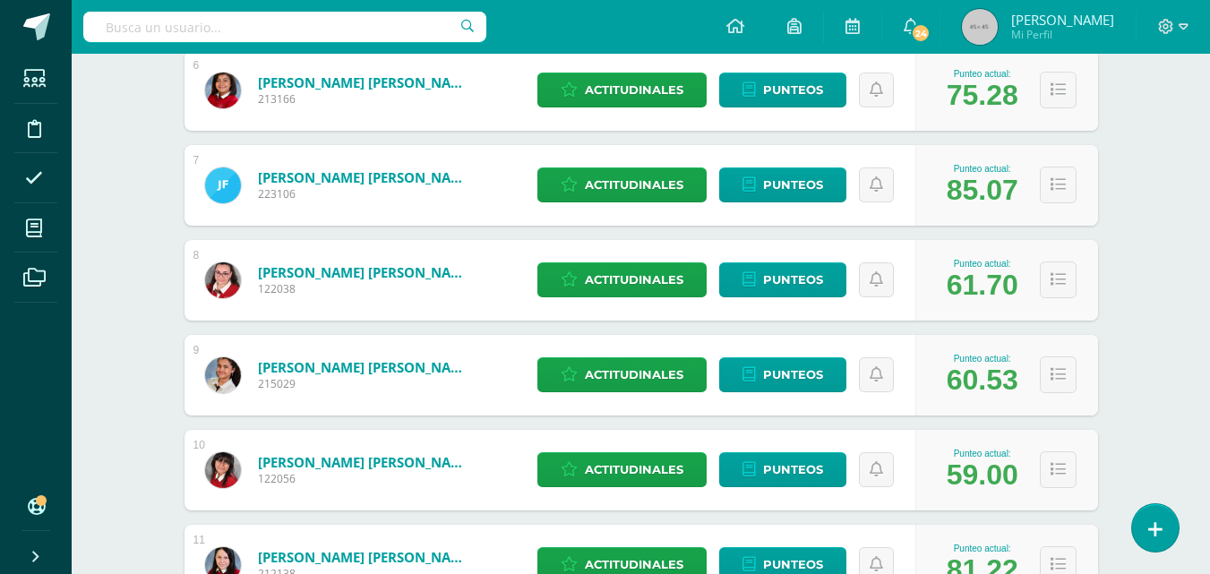
scroll to position [835, 0]
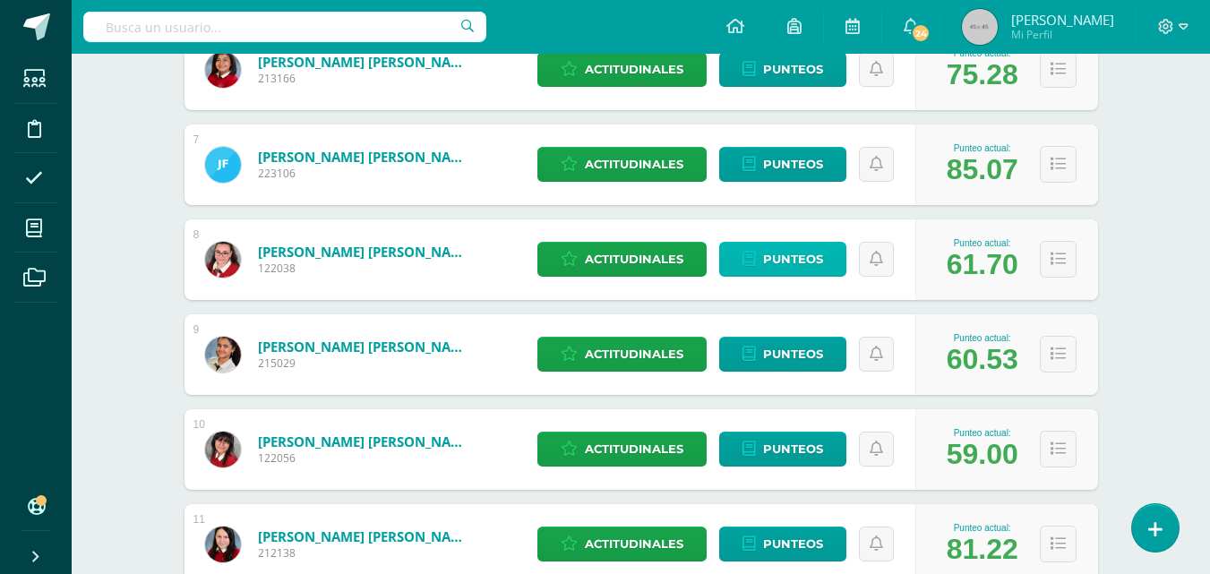
click at [813, 266] on span "Punteos" at bounding box center [793, 259] width 60 height 33
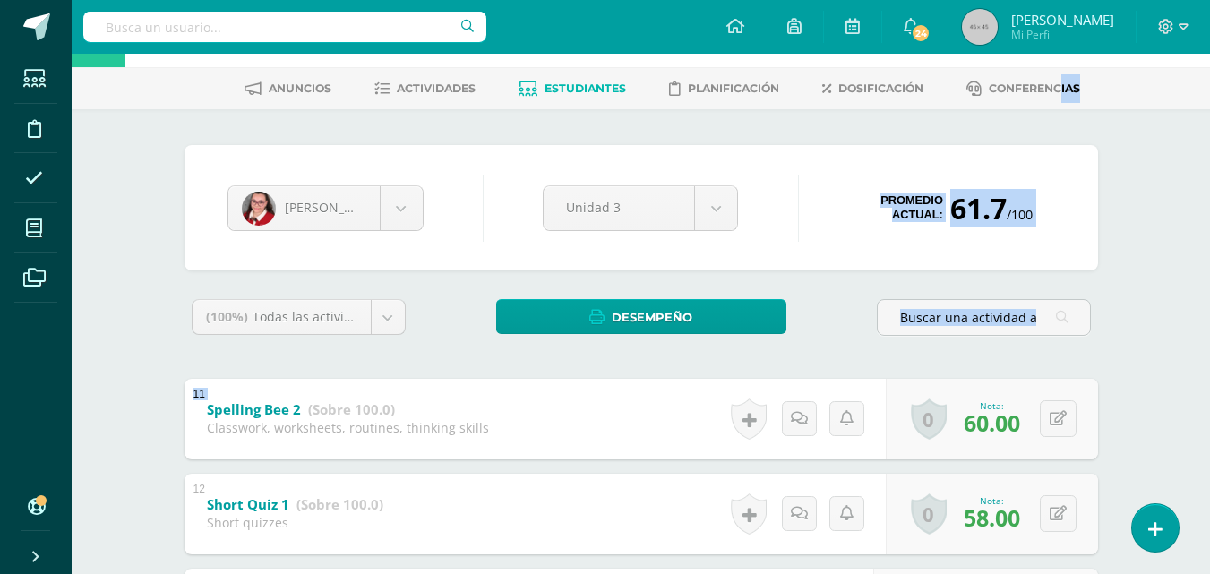
drag, startPoint x: 1138, startPoint y: 391, endPoint x: 1026, endPoint y: -78, distance: 482.6
click at [1026, 0] on html "Estudiantes Disciplina Asistencia Mis cursos Archivos Soporte Ayuda Reportar un…" at bounding box center [605, 493] width 1210 height 1122
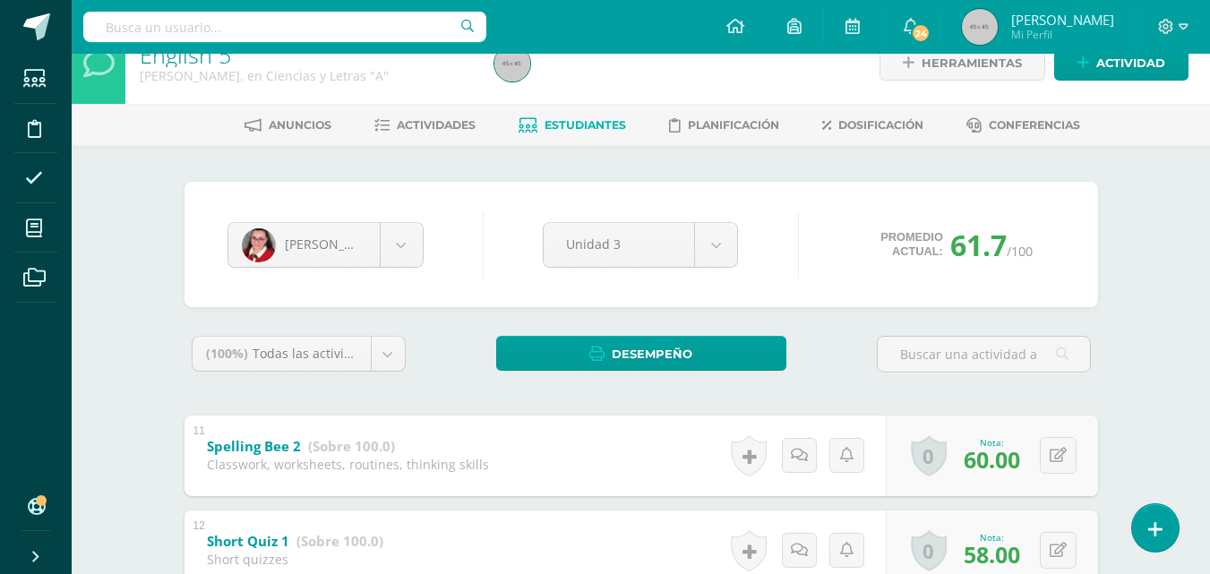
scroll to position [30, 0]
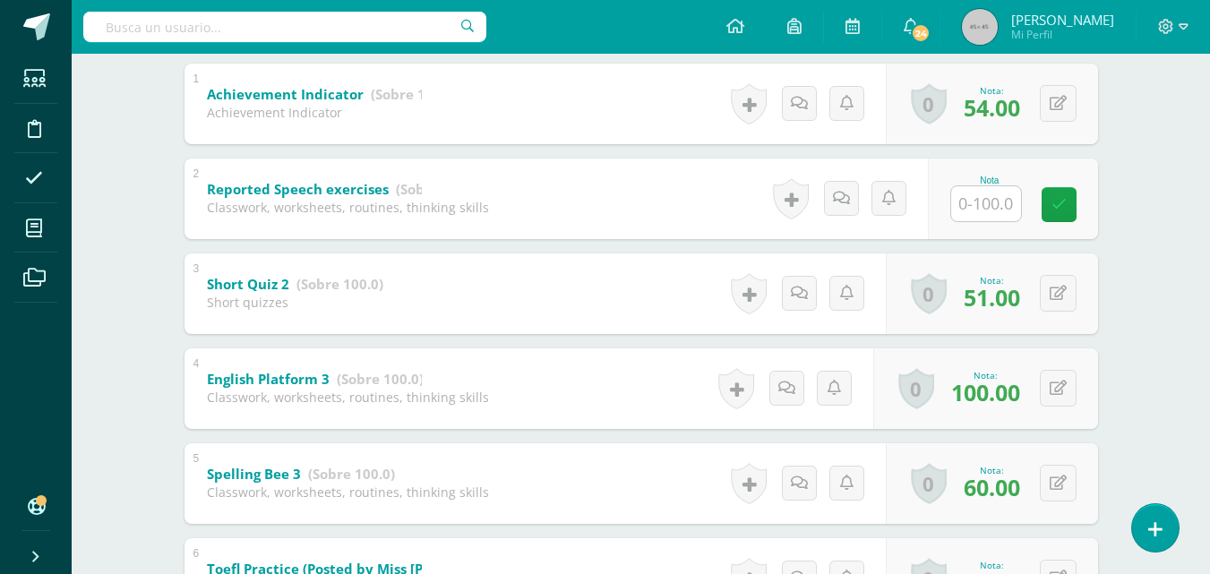
scroll to position [380, 0]
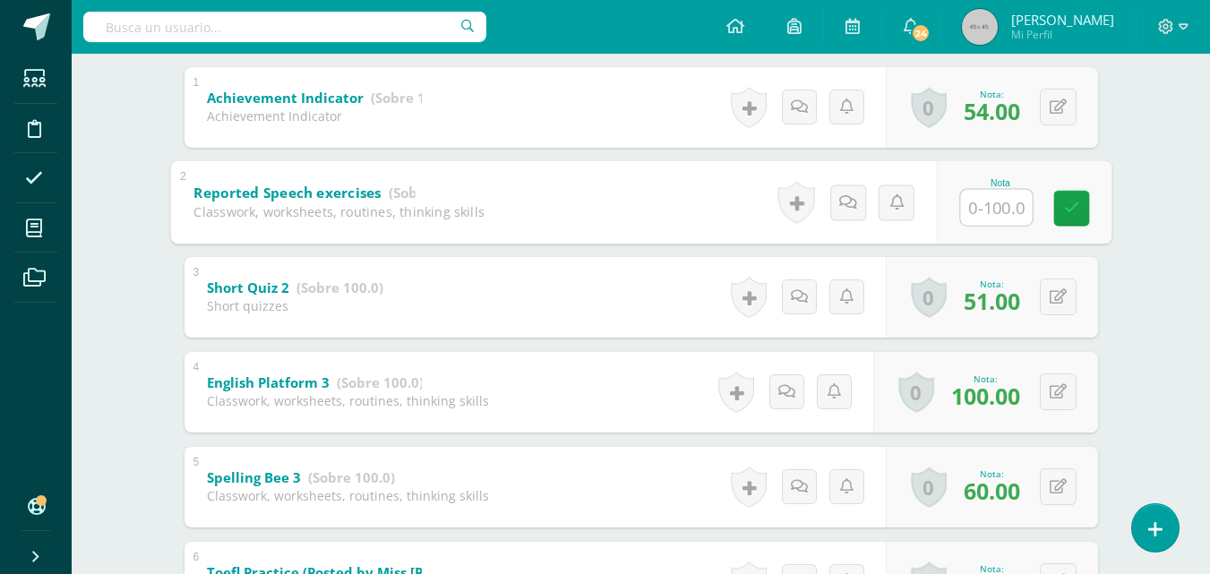
click at [985, 207] on input "text" at bounding box center [996, 207] width 72 height 36
type input "75"
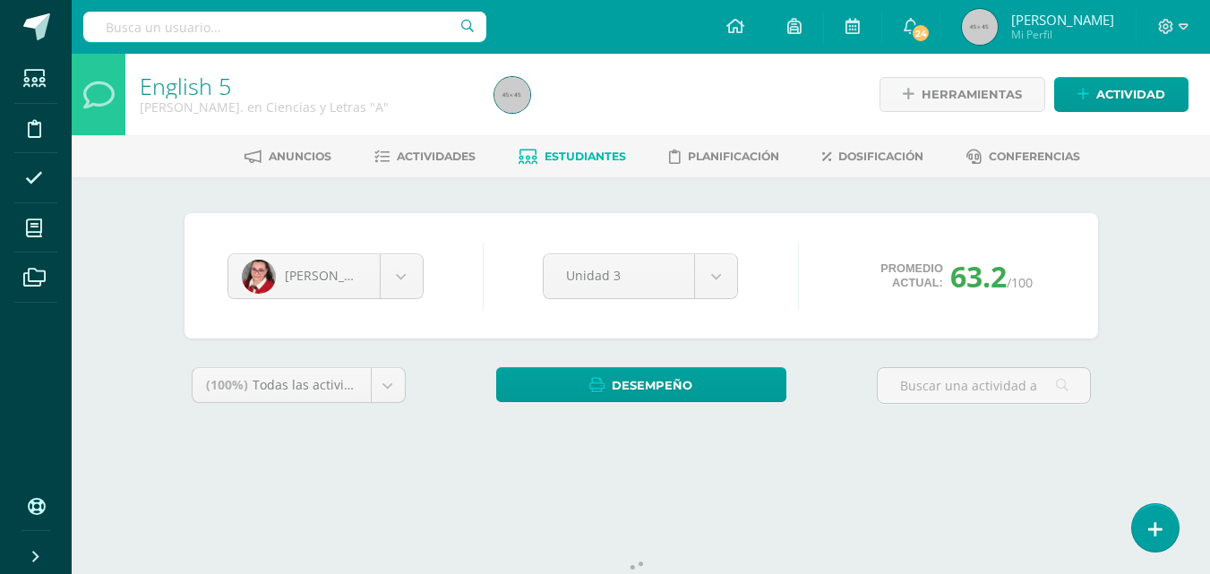
click at [399, 272] on body "Estudiantes Disciplina Asistencia Mis cursos Archivos Soporte Ayuda Reportar un…" at bounding box center [605, 241] width 1210 height 483
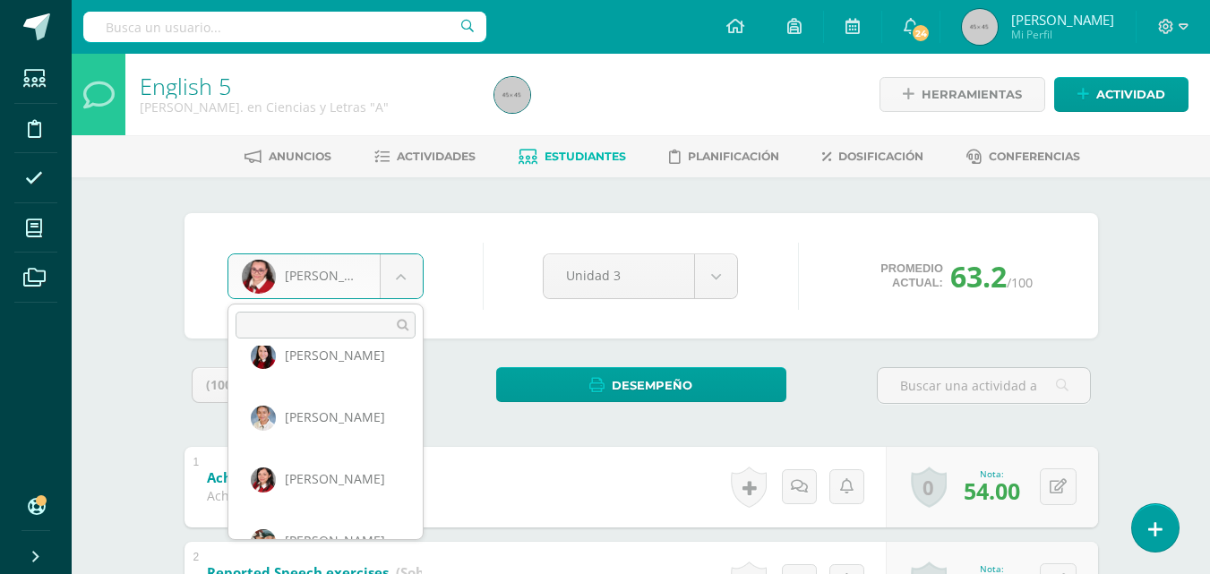
scroll to position [477, 0]
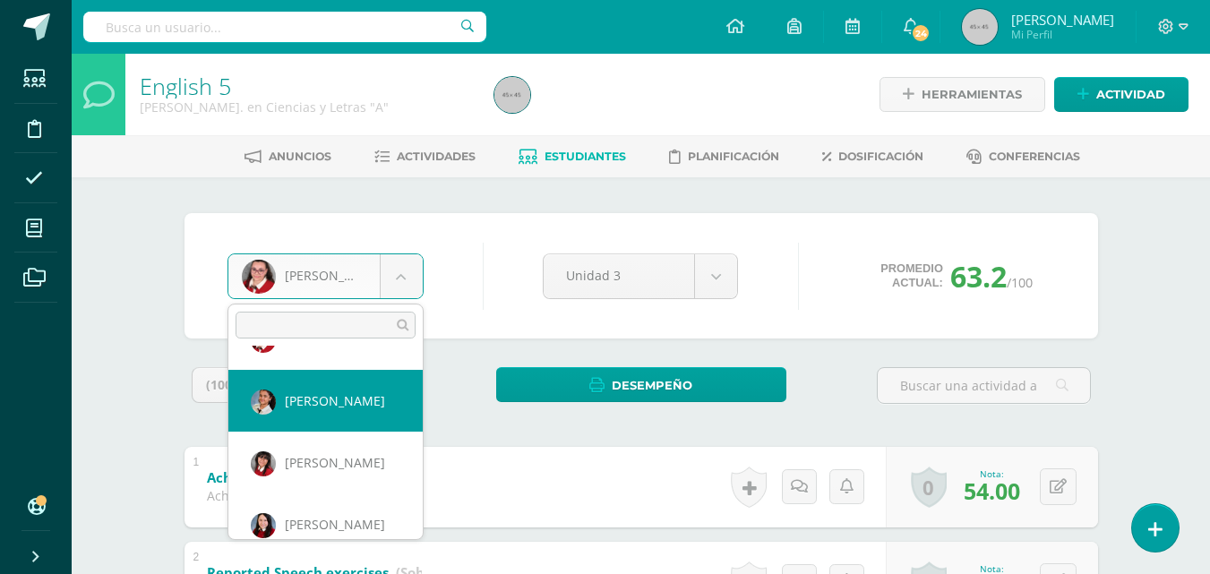
select select "410"
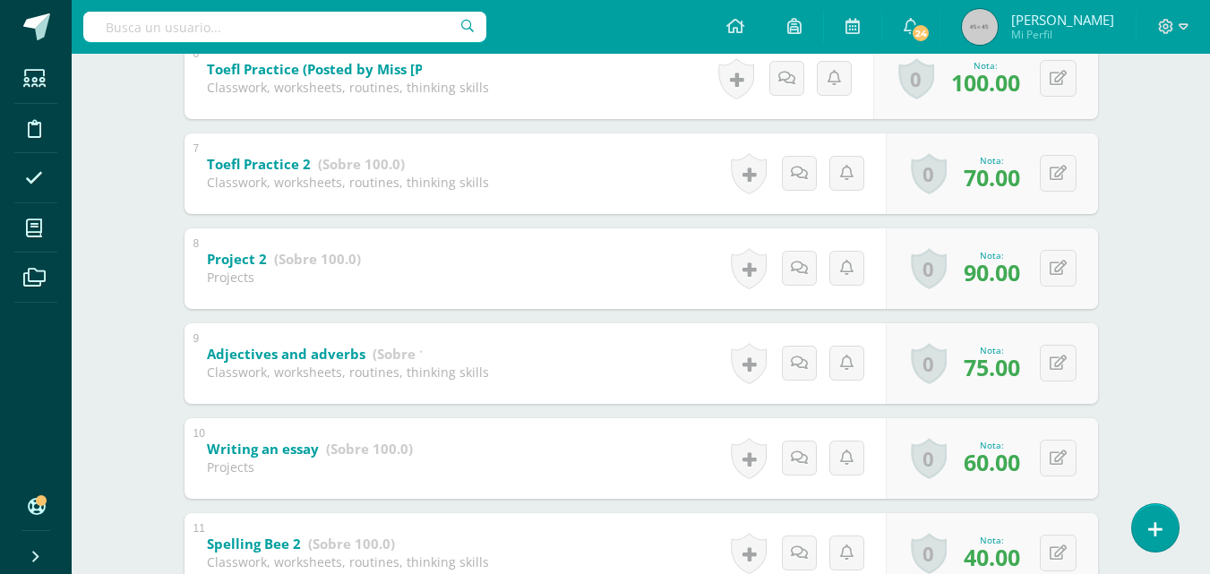
scroll to position [886, 0]
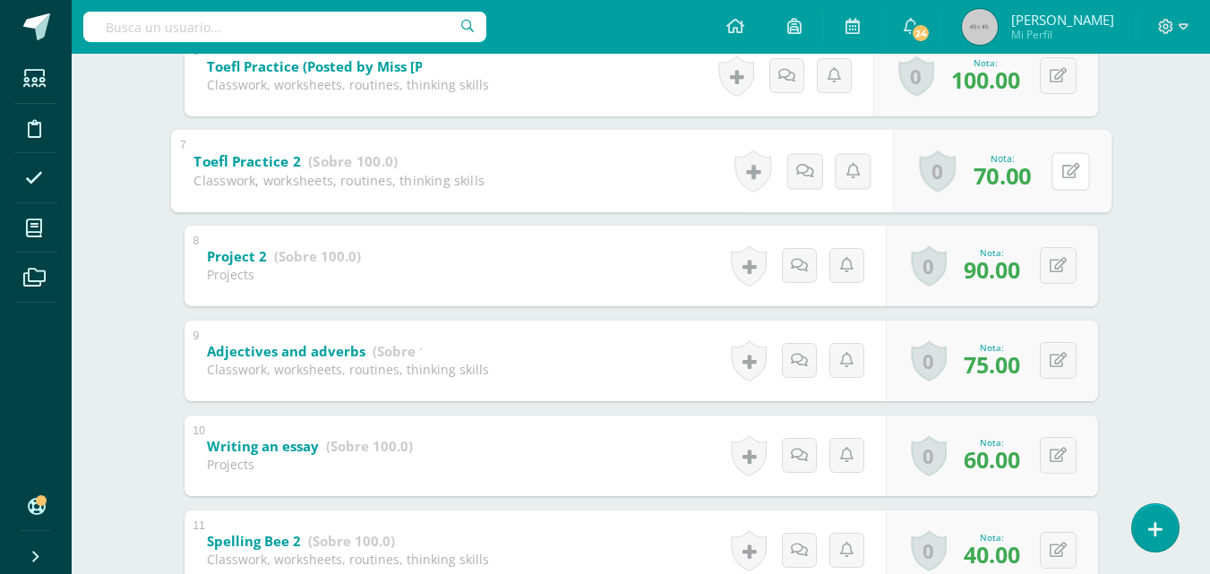
click at [1050, 170] on div "0 [GEOGRAPHIC_DATA] Logros obtenidos Aún no hay logros agregados Nota: 70.00" at bounding box center [1002, 170] width 219 height 83
click at [1076, 176] on icon at bounding box center [1071, 170] width 18 height 15
type input "100"
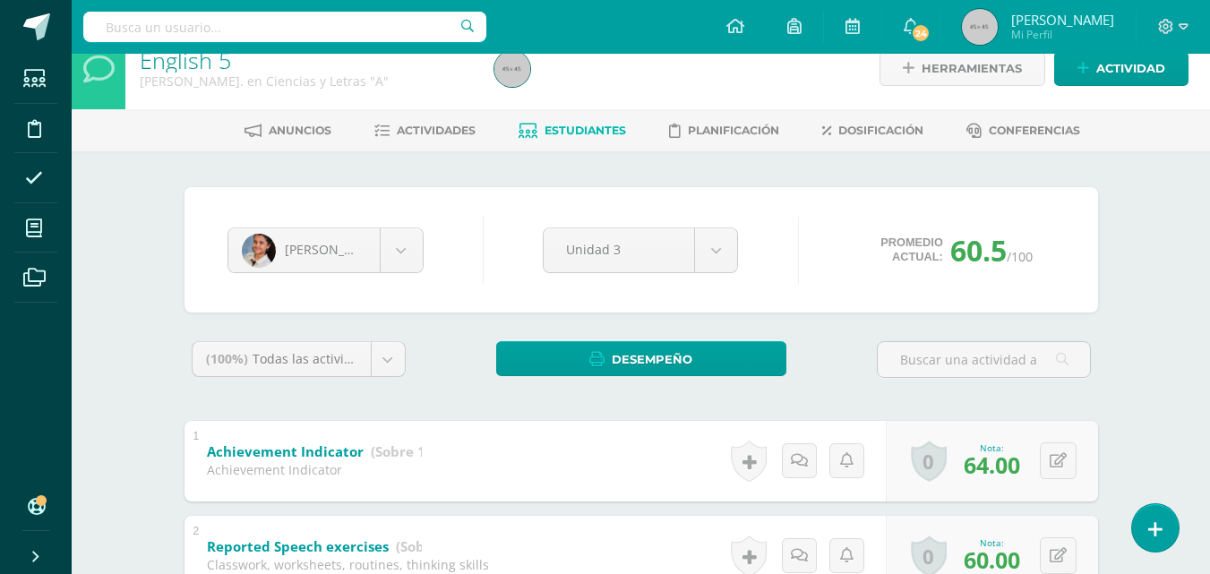
scroll to position [0, 0]
